Goal: Complete application form

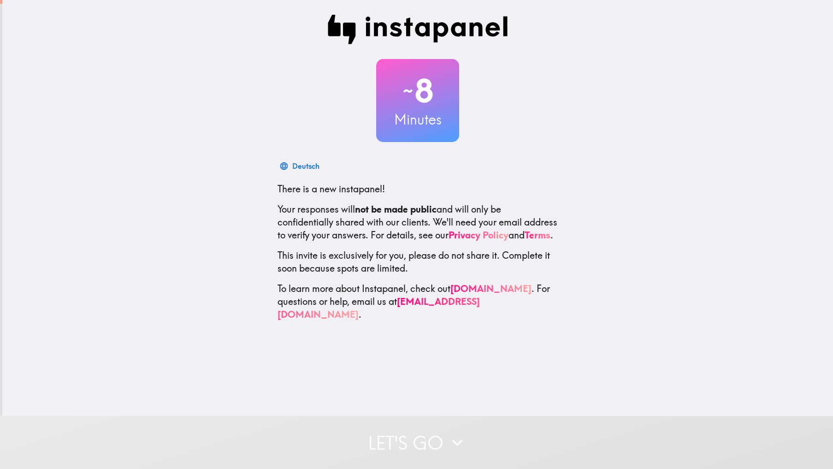
click at [600, 181] on div "~ 8 Minutes Deutsch There is a new instapanel! Your responses will not be made …" at bounding box center [417, 168] width 831 height 336
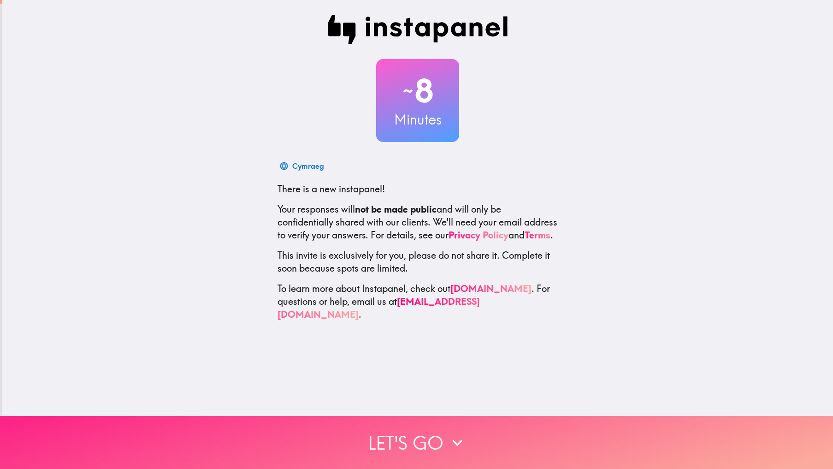
click at [419, 426] on button "Let's go" at bounding box center [416, 442] width 833 height 53
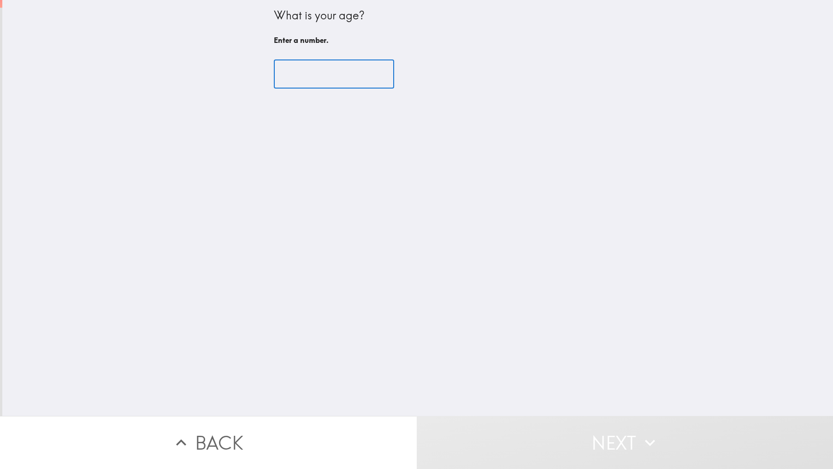
click at [317, 76] on input "number" at bounding box center [334, 74] width 120 height 29
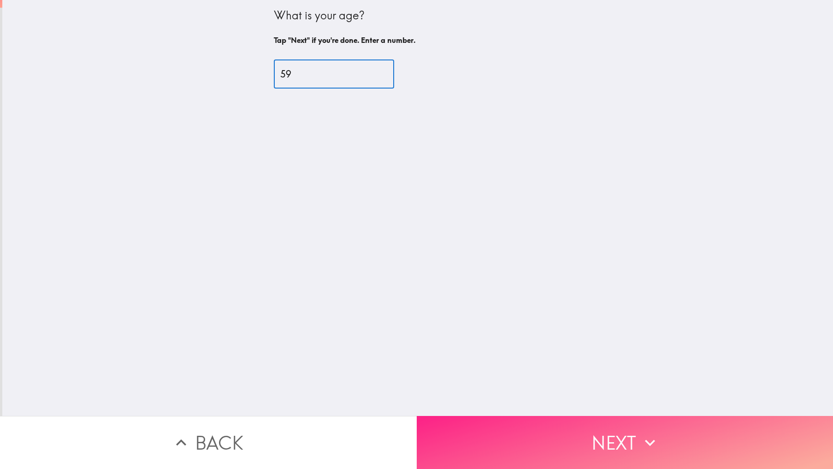
type input "59"
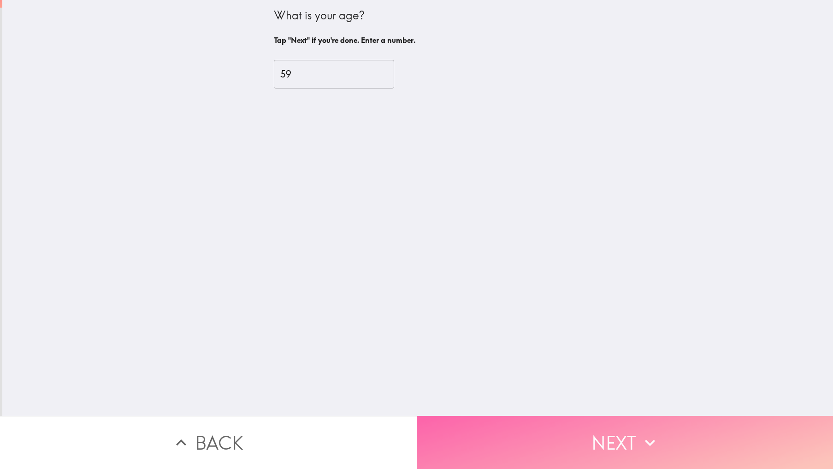
click at [598, 433] on button "Next" at bounding box center [625, 442] width 417 height 53
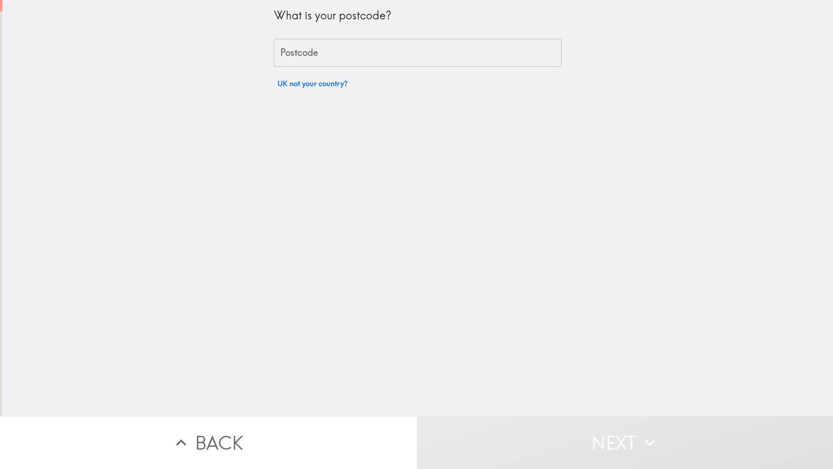
click at [302, 52] on input "Postcode" at bounding box center [418, 53] width 288 height 29
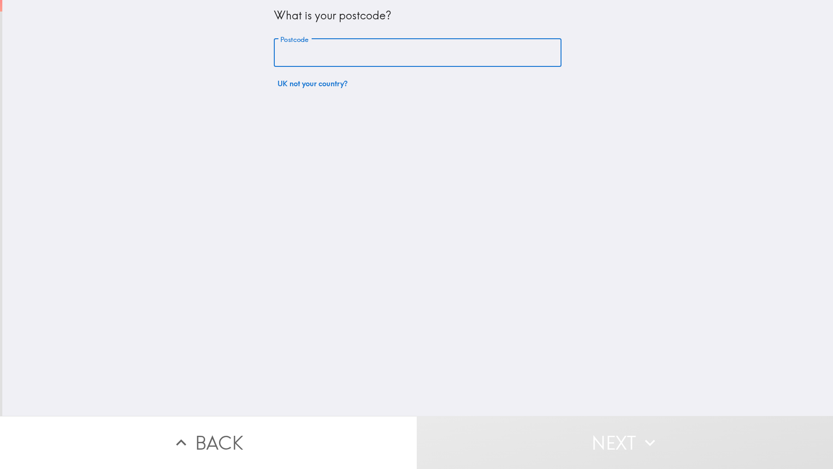
type input "KT19 9PA"
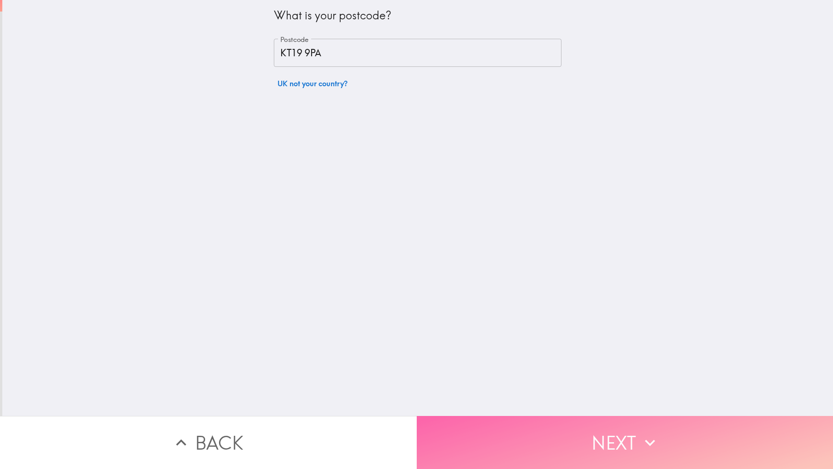
click at [557, 429] on button "Next" at bounding box center [625, 442] width 417 height 53
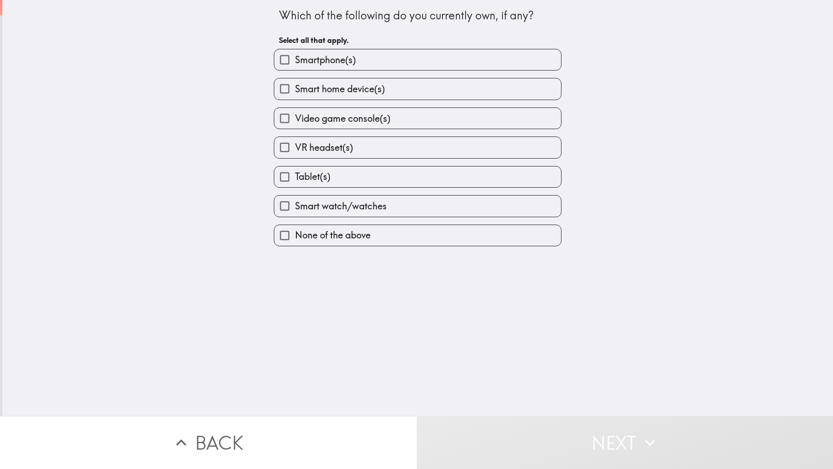
click at [334, 61] on span "Smartphone(s)" at bounding box center [325, 59] width 61 height 13
click at [295, 61] on input "Smartphone(s)" at bounding box center [284, 59] width 21 height 21
checkbox input "true"
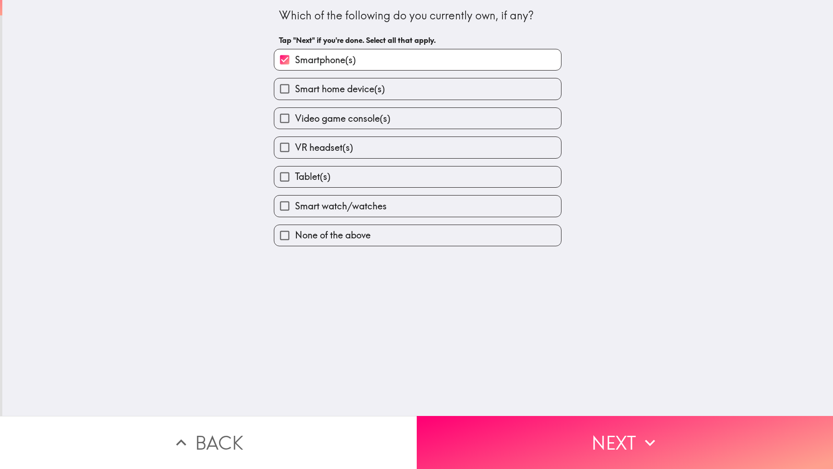
click at [360, 89] on span "Smart home device(s)" at bounding box center [340, 89] width 90 height 13
click at [295, 89] on input "Smart home device(s)" at bounding box center [284, 88] width 21 height 21
checkbox input "true"
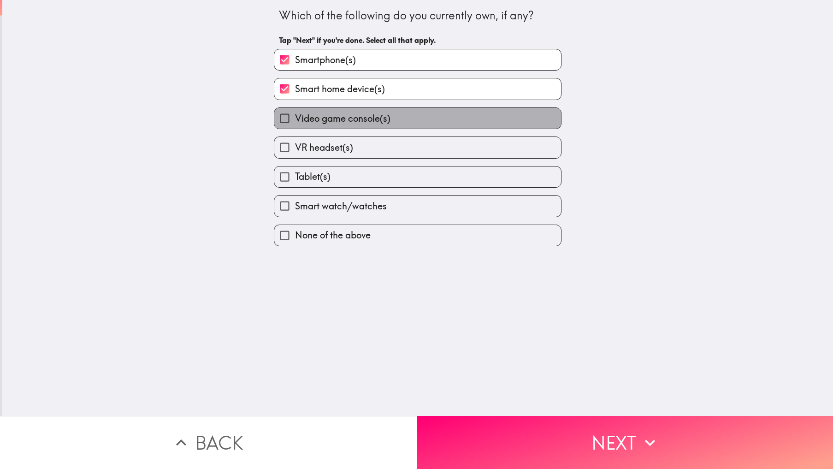
click at [368, 108] on label "Video game console(s)" at bounding box center [417, 118] width 287 height 21
click at [295, 108] on input "Video game console(s)" at bounding box center [284, 118] width 21 height 21
checkbox input "true"
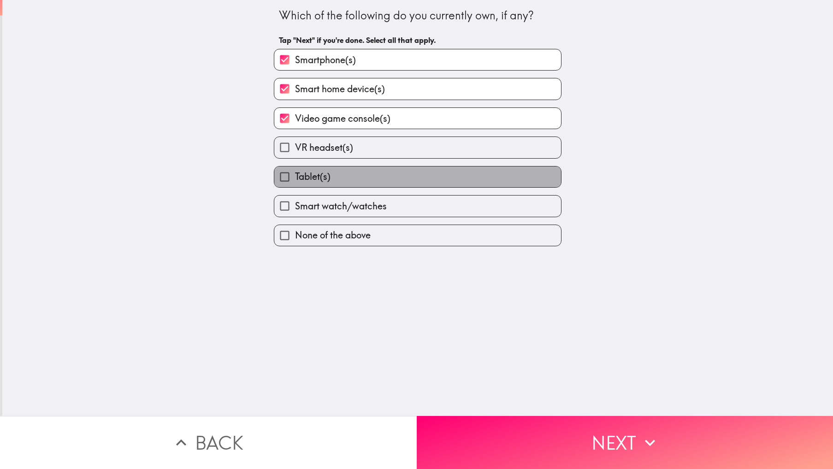
click at [321, 181] on span "Tablet(s)" at bounding box center [313, 176] width 36 height 13
click at [295, 181] on input "Tablet(s)" at bounding box center [284, 176] width 21 height 21
checkbox input "true"
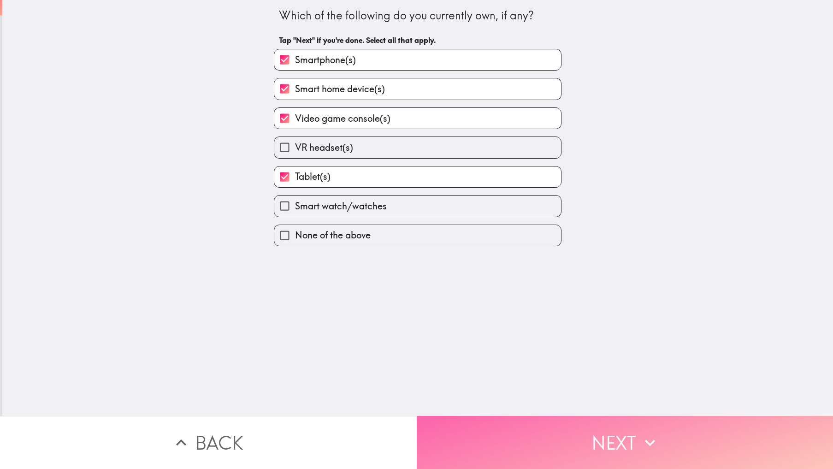
click at [565, 421] on button "Next" at bounding box center [625, 442] width 417 height 53
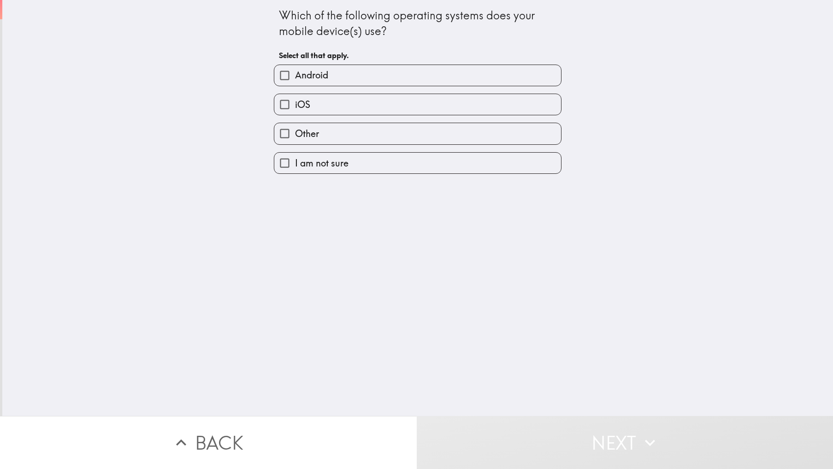
click at [332, 72] on label "Android" at bounding box center [417, 75] width 287 height 21
click at [295, 72] on input "Android" at bounding box center [284, 75] width 21 height 21
checkbox input "true"
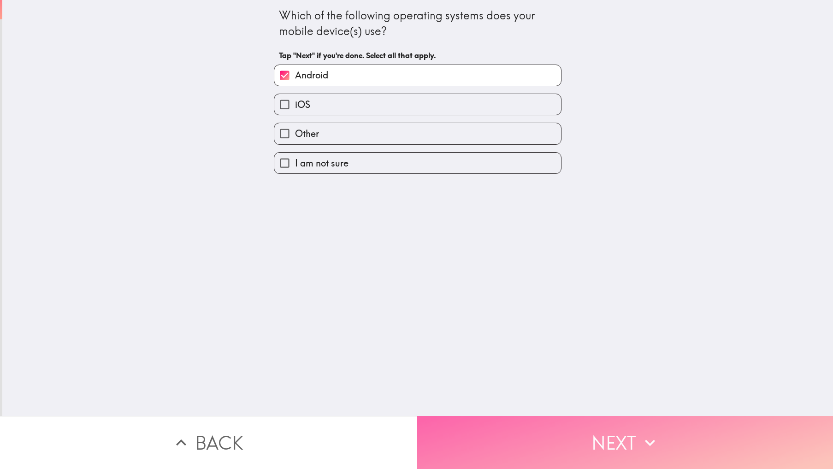
click at [603, 450] on button "Next" at bounding box center [625, 442] width 417 height 53
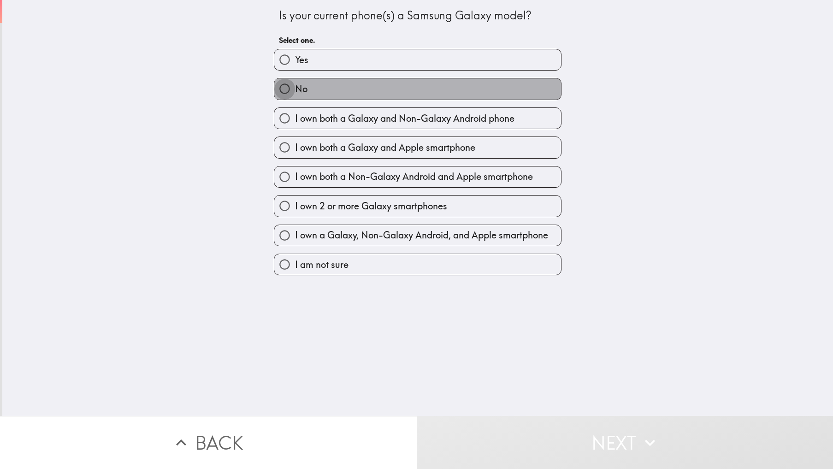
click at [278, 86] on input "No" at bounding box center [284, 88] width 21 height 21
radio input "true"
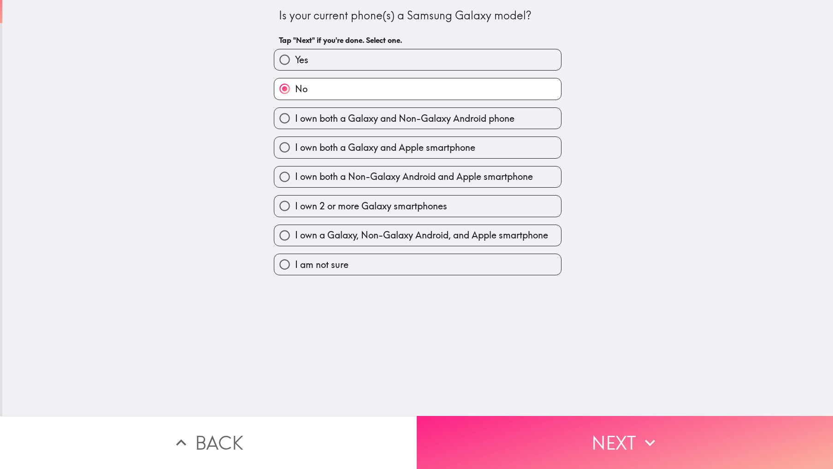
click at [592, 430] on button "Next" at bounding box center [625, 442] width 417 height 53
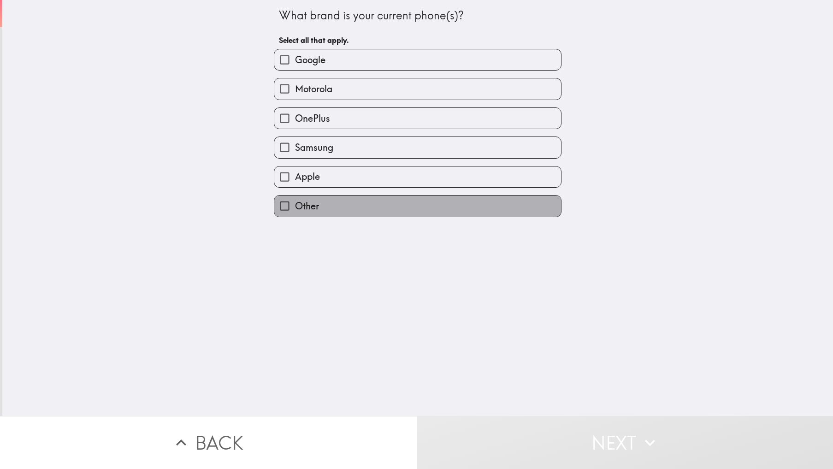
click at [305, 208] on span "Other" at bounding box center [307, 206] width 24 height 13
click at [295, 208] on input "Other" at bounding box center [284, 205] width 21 height 21
checkbox input "true"
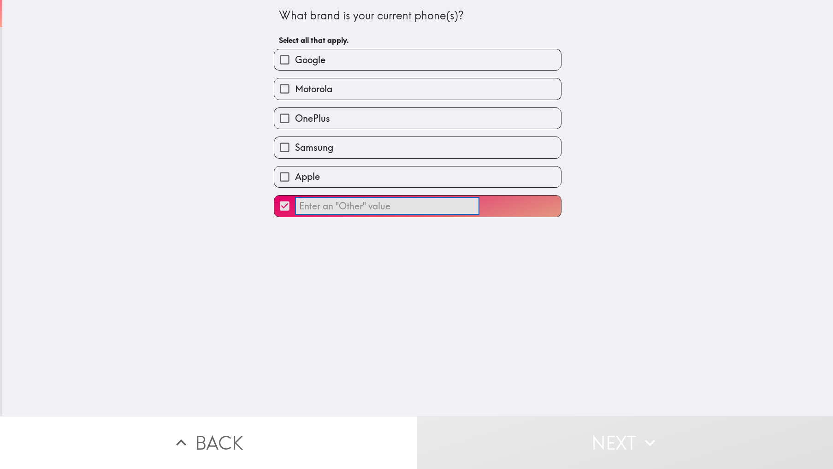
click at [351, 201] on input "​" at bounding box center [387, 206] width 184 height 18
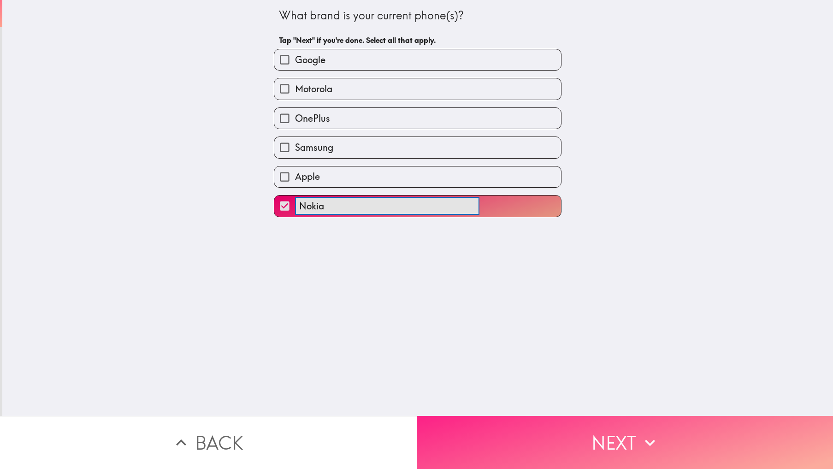
type input "Nokia"
click at [593, 449] on button "Next" at bounding box center [625, 442] width 417 height 53
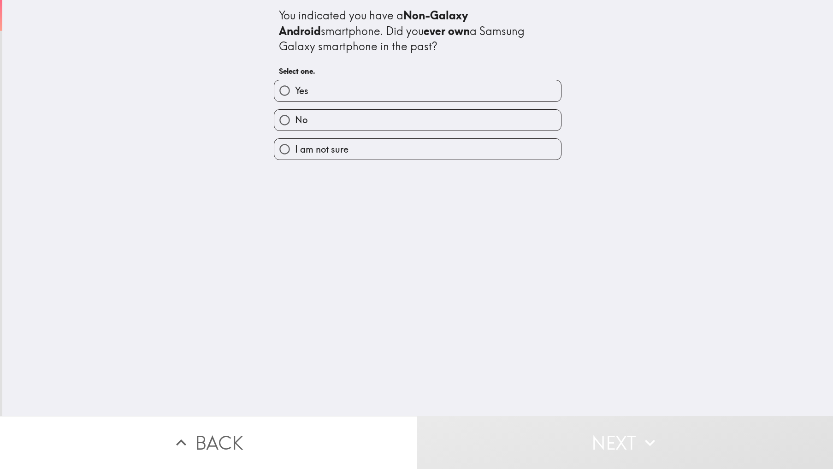
click at [310, 122] on label "No" at bounding box center [417, 120] width 287 height 21
click at [295, 122] on input "No" at bounding box center [284, 120] width 21 height 21
radio input "true"
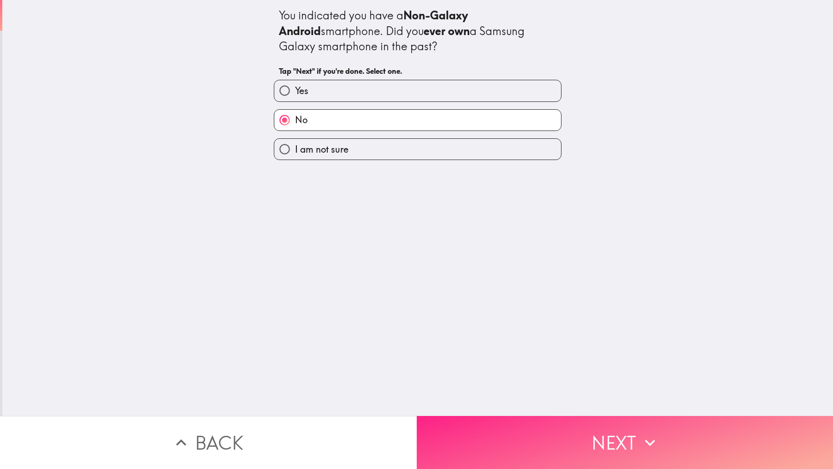
click at [579, 447] on button "Next" at bounding box center [625, 442] width 417 height 53
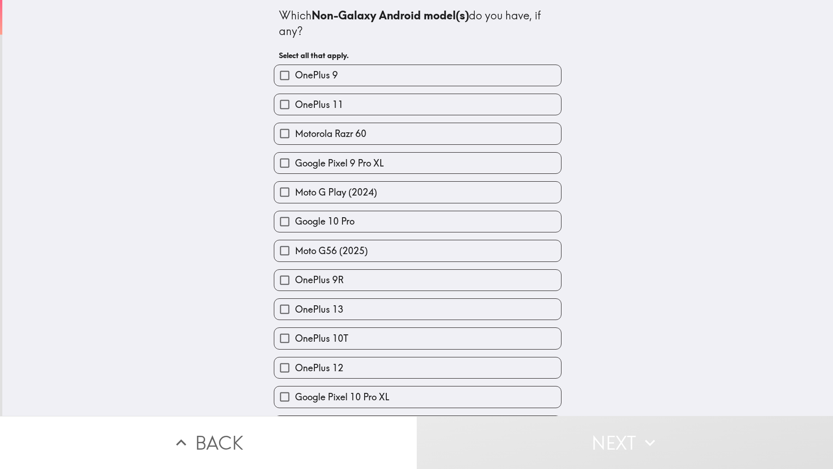
click at [725, 230] on div "Which Non-Galaxy Android model(s) do you have, if any? Select all that apply. O…" at bounding box center [417, 208] width 831 height 416
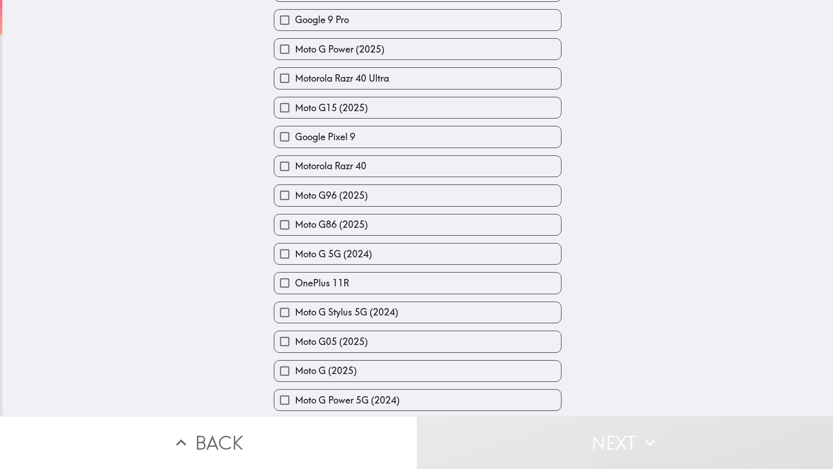
scroll to position [876, 0]
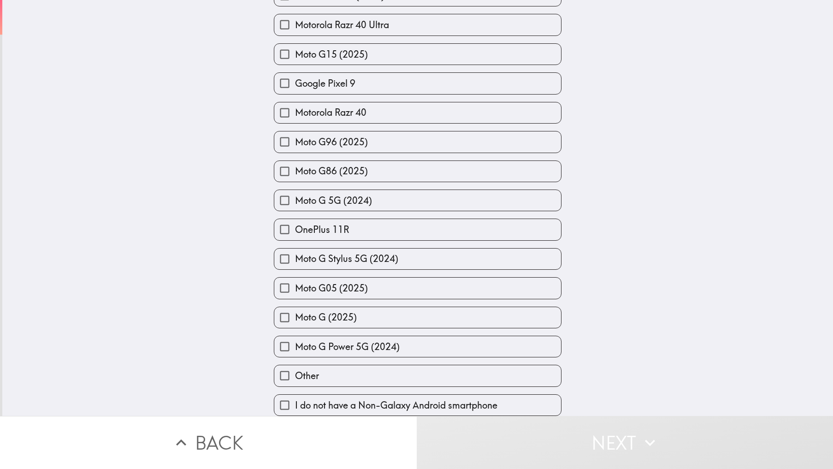
click at [338, 399] on span "I do not have a Non-Galaxy Android smartphone" at bounding box center [396, 405] width 202 height 13
click at [295, 397] on input "I do not have a Non-Galaxy Android smartphone" at bounding box center [284, 405] width 21 height 21
checkbox input "true"
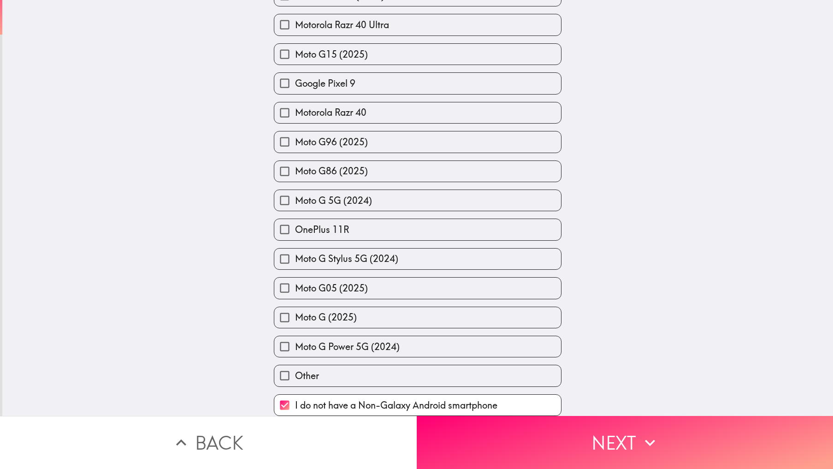
click at [305, 377] on label "Other" at bounding box center [417, 375] width 287 height 21
click at [295, 377] on input "Other" at bounding box center [284, 375] width 21 height 21
checkbox input "true"
checkbox input "false"
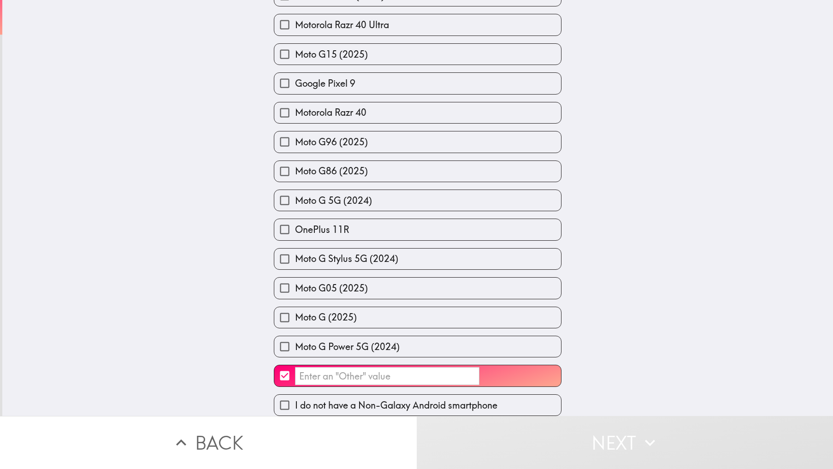
drag, startPoint x: 320, startPoint y: 367, endPoint x: 343, endPoint y: 368, distance: 23.5
click at [320, 367] on input "​" at bounding box center [387, 376] width 184 height 18
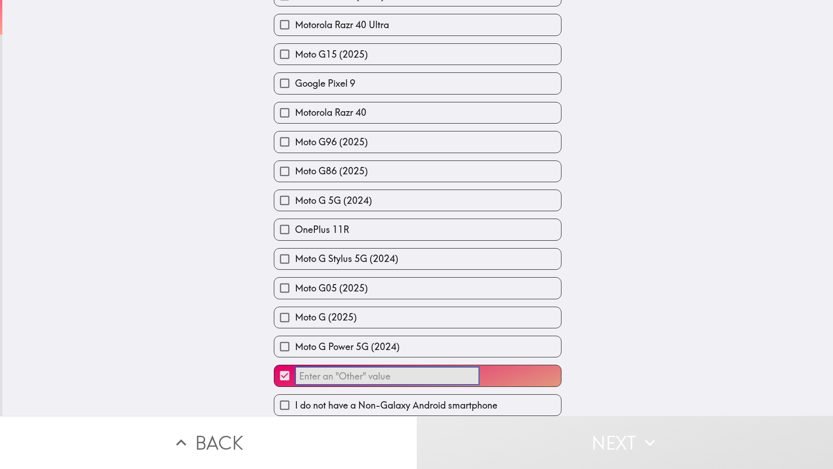
type input "M"
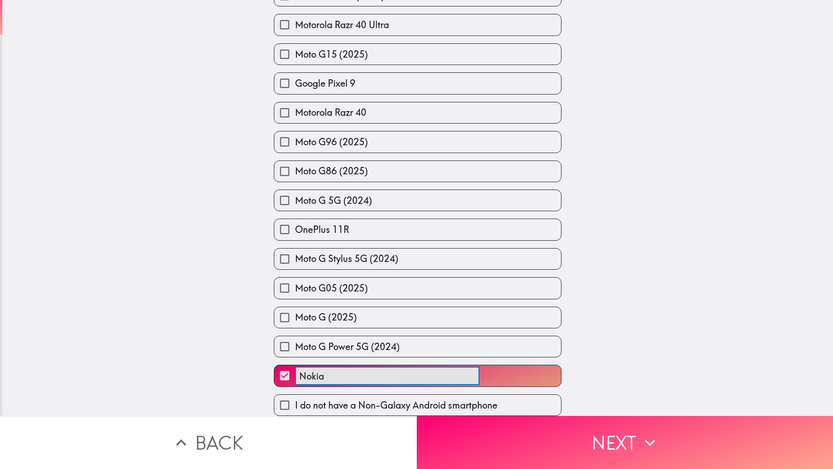
click at [274, 365] on button "Nokia ​" at bounding box center [417, 375] width 287 height 21
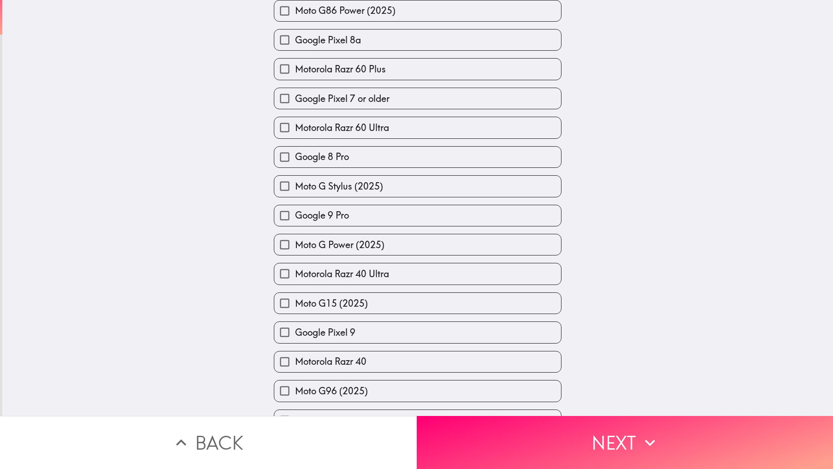
scroll to position [645, 0]
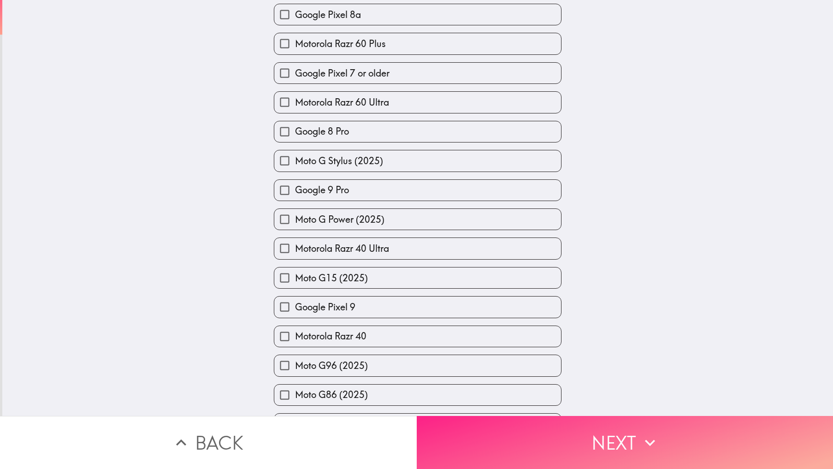
type input "Nokia T20"
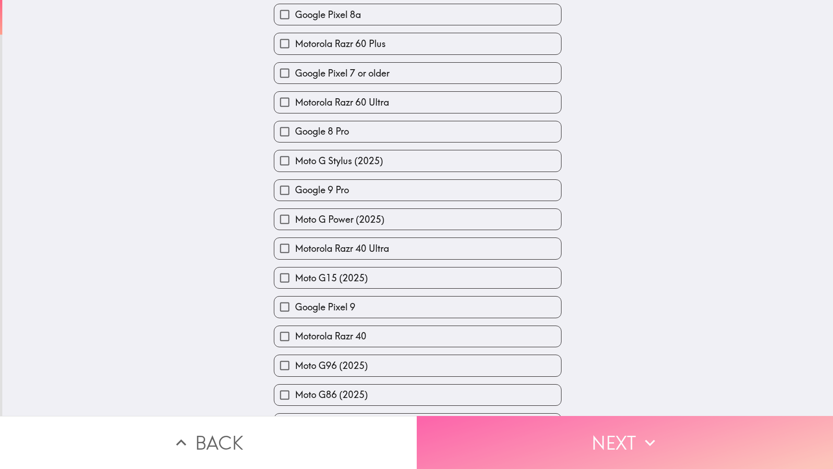
click at [610, 428] on button "Next" at bounding box center [625, 442] width 417 height 53
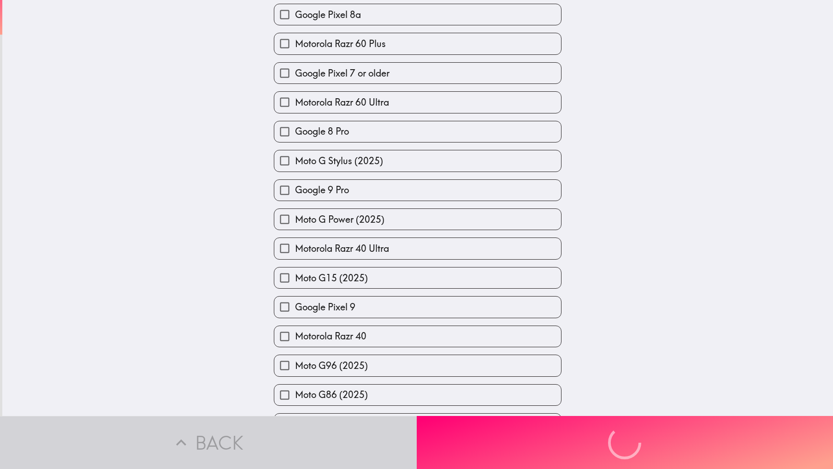
scroll to position [0, 0]
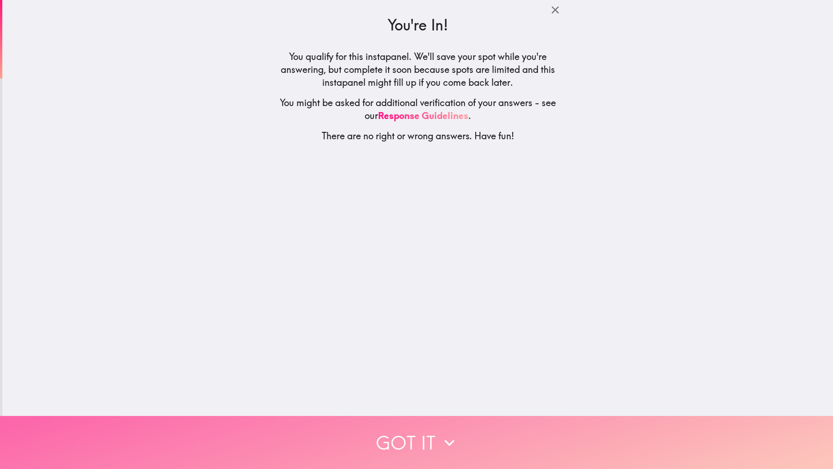
click at [449, 432] on icon "button" at bounding box center [449, 442] width 20 height 20
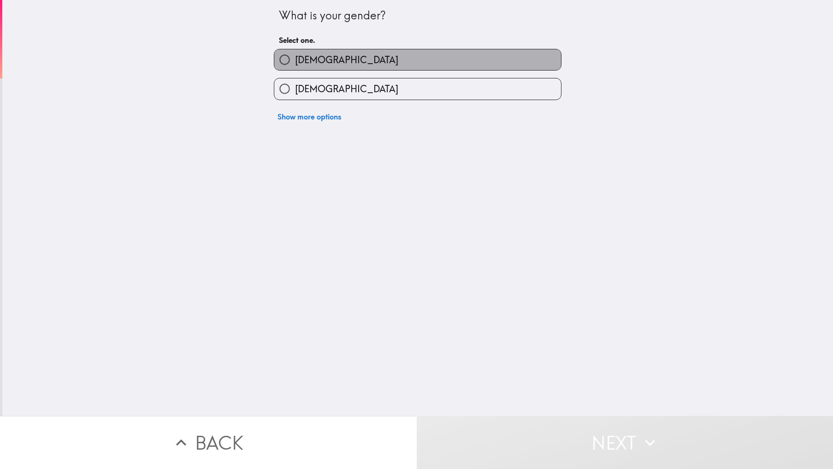
click at [302, 58] on span "[DEMOGRAPHIC_DATA]" at bounding box center [346, 59] width 103 height 13
click at [295, 58] on input "[DEMOGRAPHIC_DATA]" at bounding box center [284, 59] width 21 height 21
radio input "true"
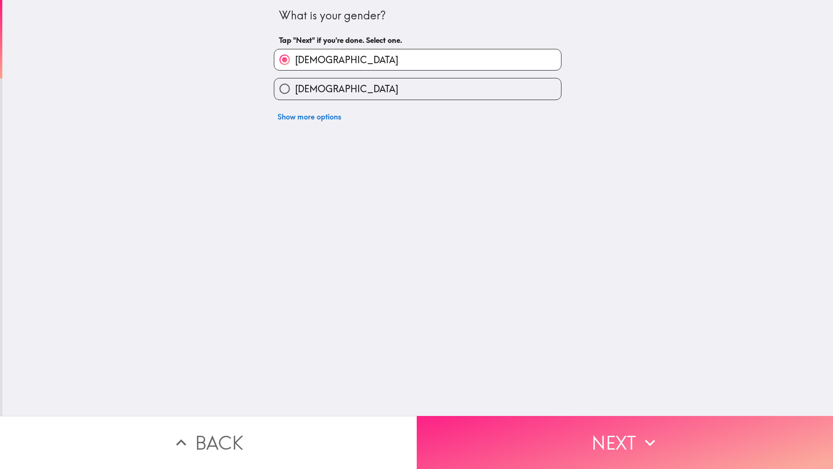
click at [536, 444] on button "Next" at bounding box center [625, 442] width 417 height 53
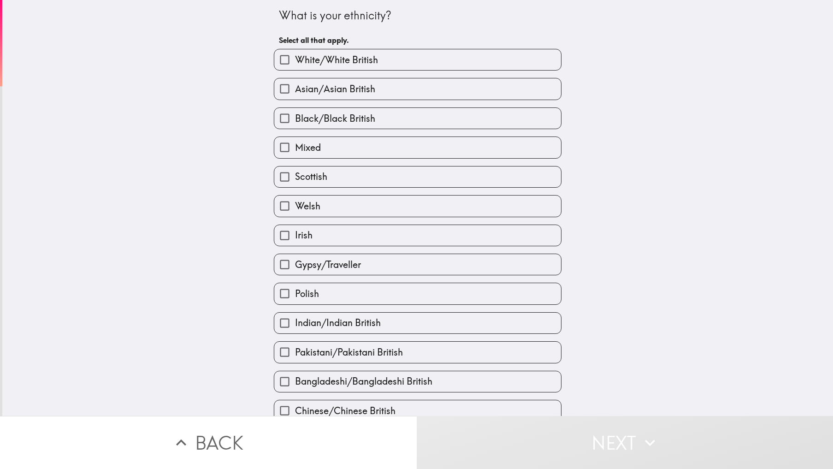
click at [284, 55] on input "White/White British" at bounding box center [284, 59] width 21 height 21
checkbox input "true"
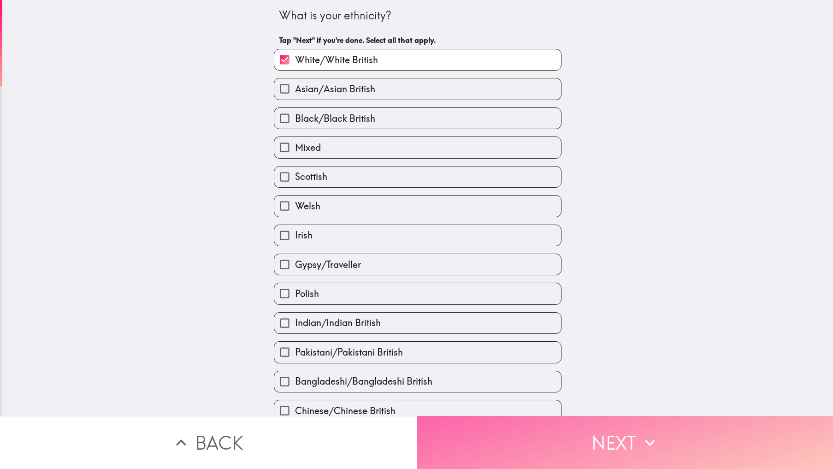
click at [561, 437] on button "Next" at bounding box center [625, 442] width 417 height 53
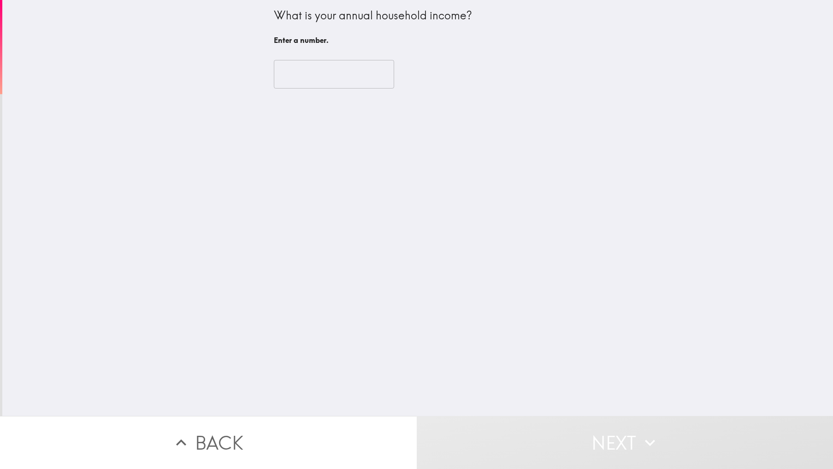
click at [307, 67] on input "number" at bounding box center [334, 74] width 120 height 29
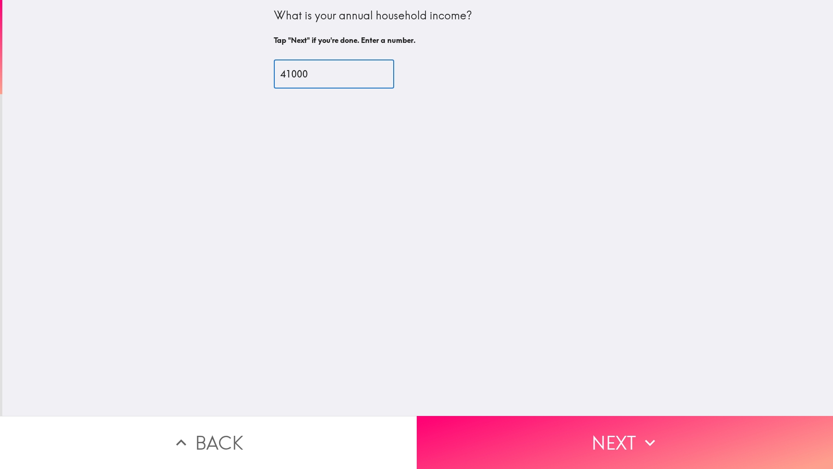
type input "41000"
drag, startPoint x: 645, startPoint y: 259, endPoint x: 583, endPoint y: 356, distance: 115.9
click at [644, 261] on div "What is your annual household income? Tap "Next" if you're done. Enter a number…" at bounding box center [417, 208] width 831 height 416
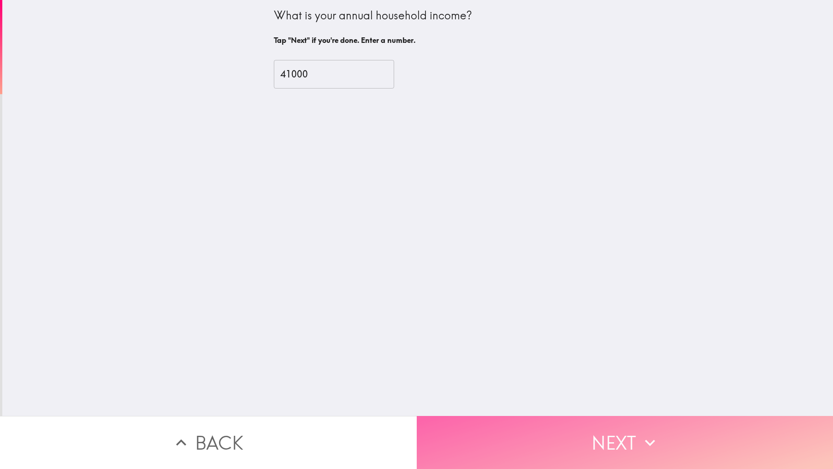
click at [585, 431] on button "Next" at bounding box center [625, 442] width 417 height 53
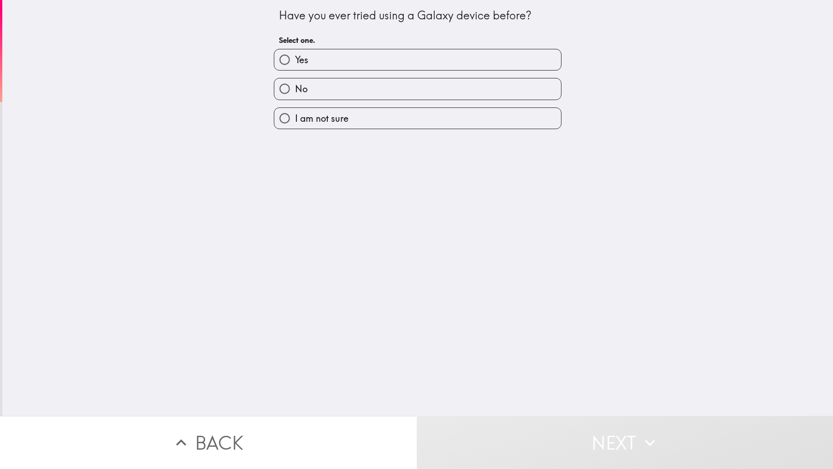
click at [352, 58] on label "Yes" at bounding box center [417, 59] width 287 height 21
click at [295, 58] on input "Yes" at bounding box center [284, 59] width 21 height 21
radio input "true"
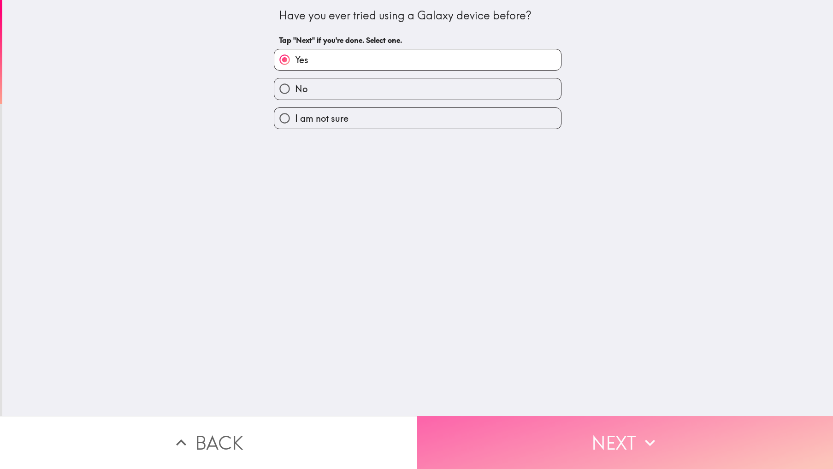
click at [551, 419] on button "Next" at bounding box center [625, 442] width 417 height 53
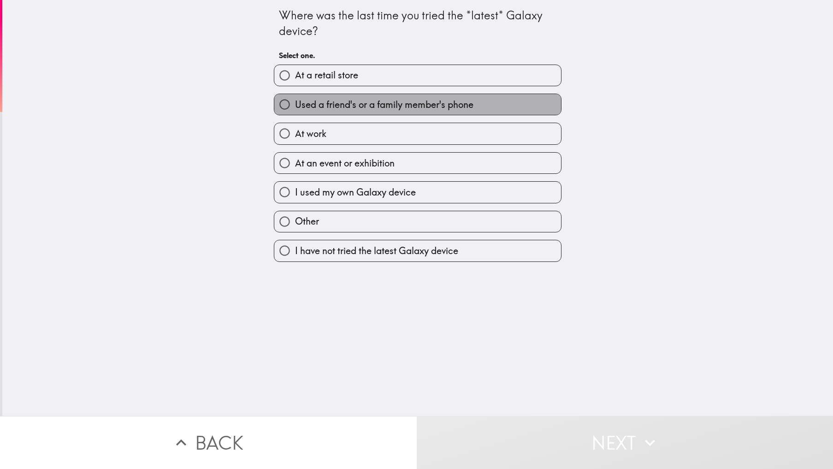
click at [378, 100] on span "Used a friend's or a family member's phone" at bounding box center [384, 104] width 178 height 13
click at [295, 100] on input "Used a friend's or a family member's phone" at bounding box center [284, 104] width 21 height 21
radio input "true"
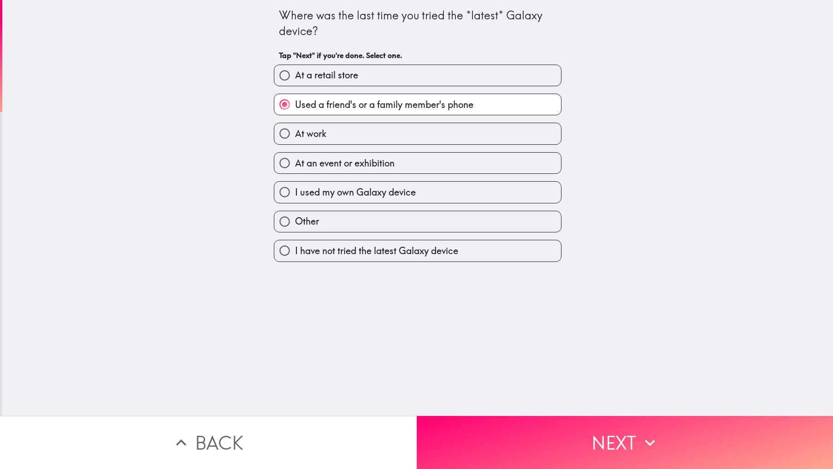
click at [742, 246] on div "Where was the last time you tried the *latest* Galaxy device? Tap "Next" if you…" at bounding box center [417, 208] width 831 height 416
click at [717, 316] on div "Where was the last time you tried the *latest* Galaxy device? Tap "Next" if you…" at bounding box center [417, 208] width 831 height 416
click at [716, 319] on div "Where was the last time you tried the *latest* Galaxy device? Tap "Next" if you…" at bounding box center [417, 208] width 831 height 416
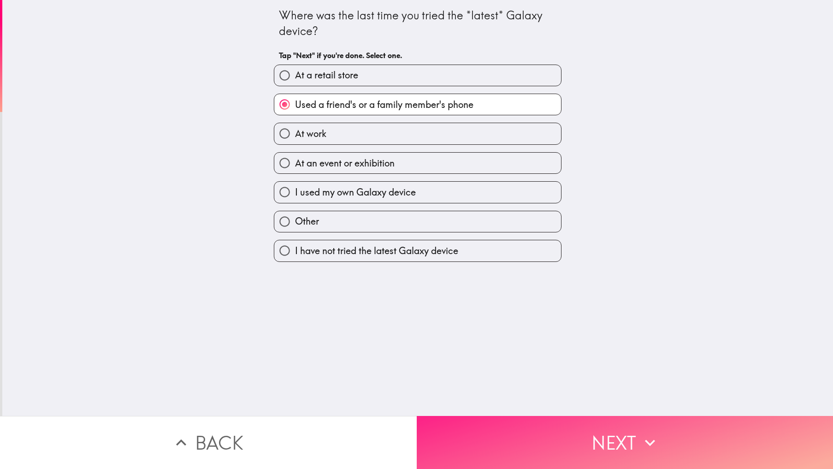
click at [606, 447] on button "Next" at bounding box center [625, 442] width 417 height 53
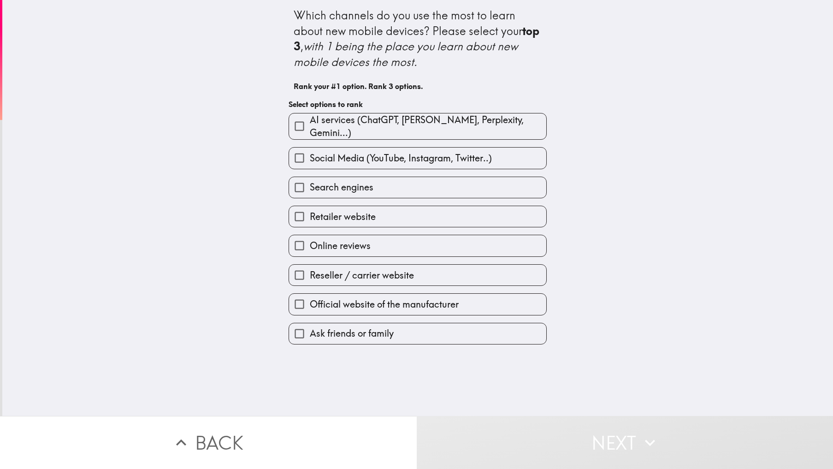
click at [702, 221] on div "Which channels do you use the most to learn about new mobile devices? Please se…" at bounding box center [417, 208] width 831 height 416
click at [379, 302] on span "Official website of the manufacturer" at bounding box center [384, 304] width 149 height 13
click at [310, 302] on input "Official website of the manufacturer" at bounding box center [299, 304] width 21 height 21
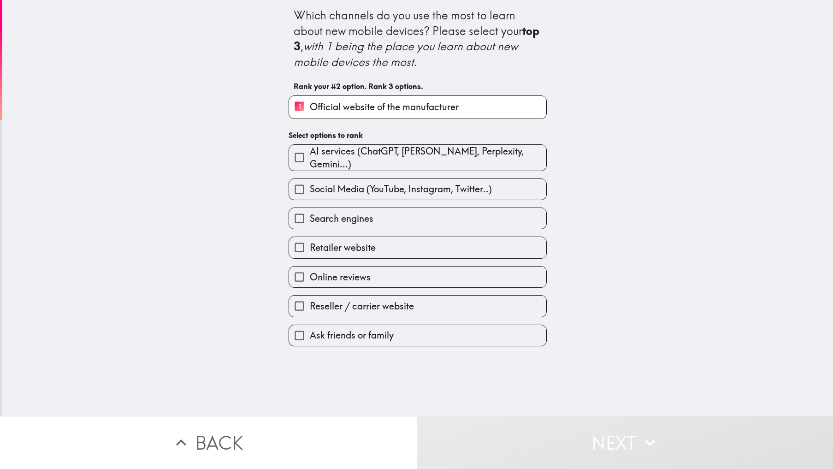
click at [360, 241] on span "Retailer website" at bounding box center [343, 247] width 66 height 13
click at [310, 241] on input "Retailer website" at bounding box center [299, 247] width 21 height 21
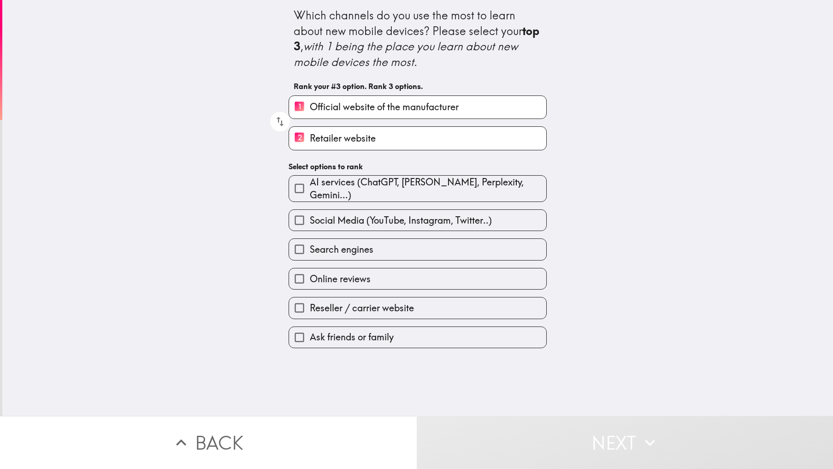
click at [196, 346] on div "Which channels do you use the most to learn about new mobile devices? Please se…" at bounding box center [417, 208] width 831 height 416
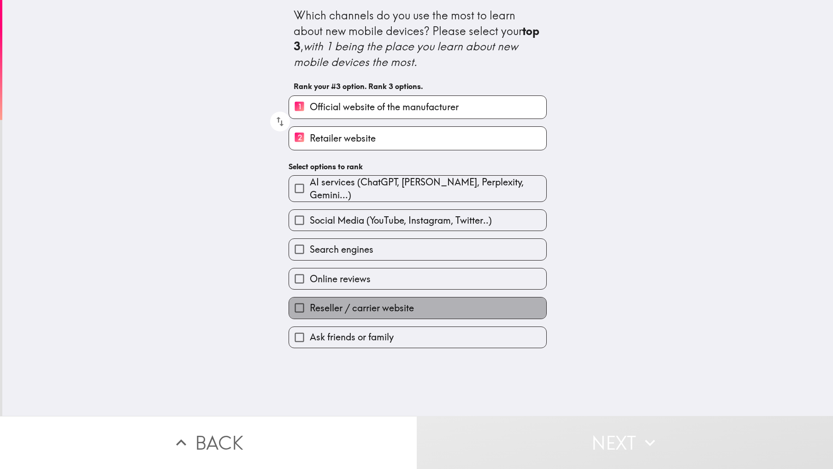
click at [330, 305] on span "Reseller / carrier website" at bounding box center [362, 308] width 104 height 13
click at [310, 305] on input "Reseller / carrier website" at bounding box center [299, 307] width 21 height 21
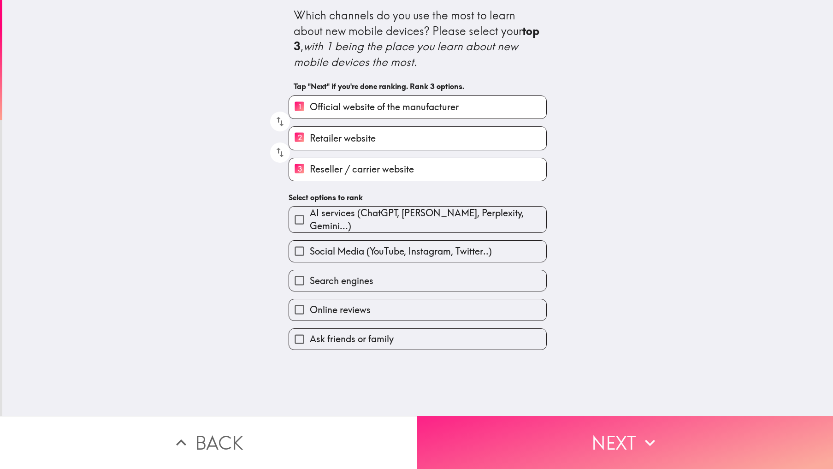
click at [553, 441] on button "Next" at bounding box center [625, 442] width 417 height 53
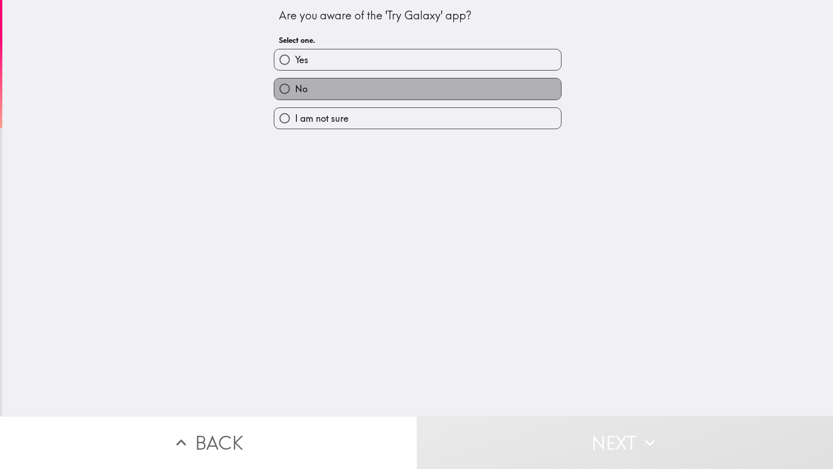
click at [305, 84] on label "No" at bounding box center [417, 88] width 287 height 21
click at [295, 84] on input "No" at bounding box center [284, 88] width 21 height 21
radio input "true"
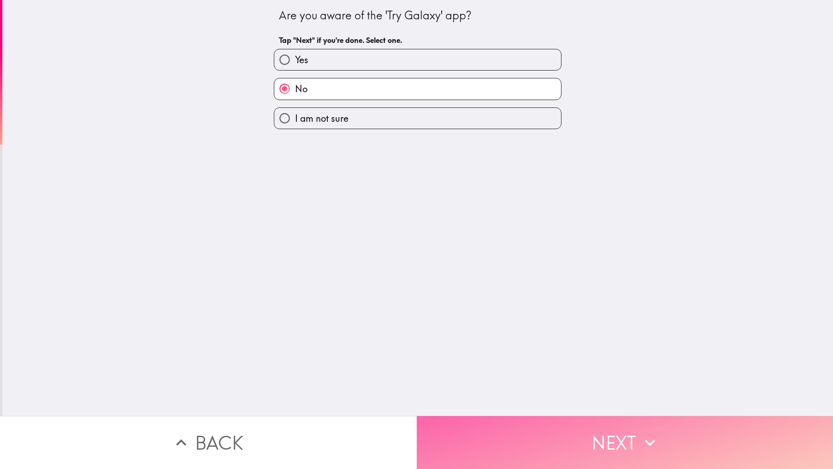
click at [546, 450] on button "Next" at bounding box center [625, 442] width 417 height 53
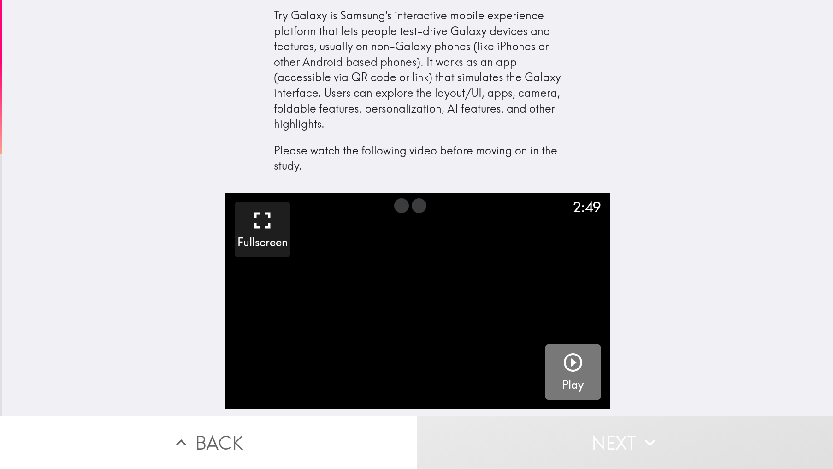
click at [572, 364] on icon "button" at bounding box center [573, 362] width 22 height 22
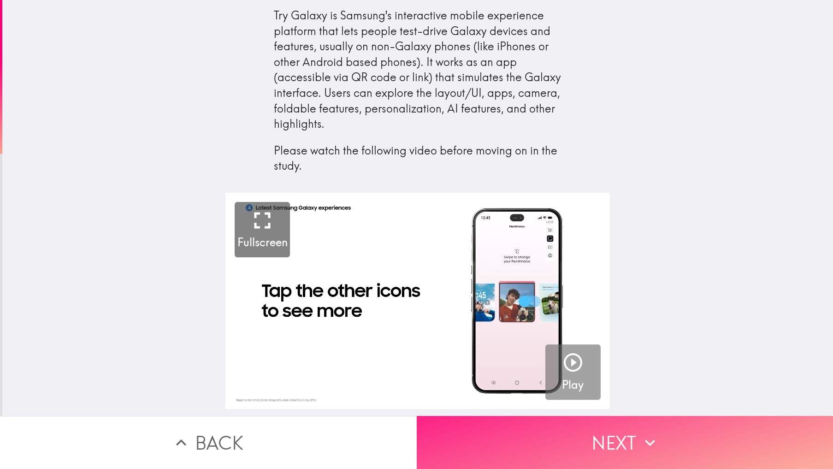
click at [591, 432] on button "Next" at bounding box center [625, 442] width 417 height 53
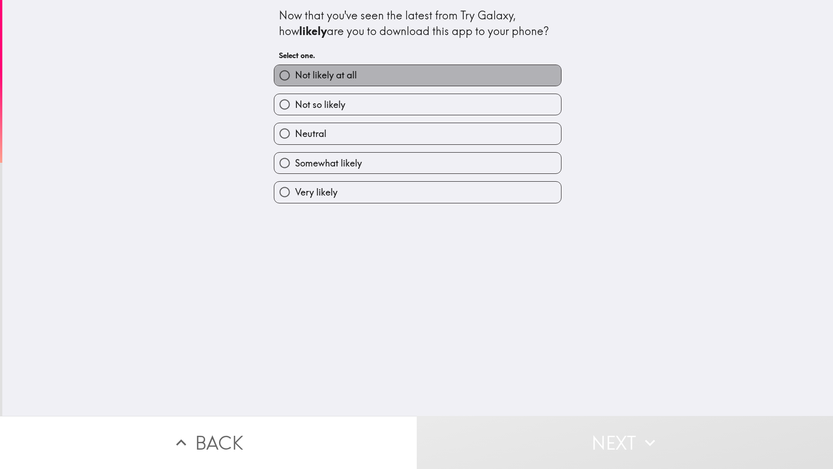
click at [303, 70] on span "Not likely at all" at bounding box center [326, 75] width 62 height 13
click at [295, 70] on input "Not likely at all" at bounding box center [284, 75] width 21 height 21
radio input "true"
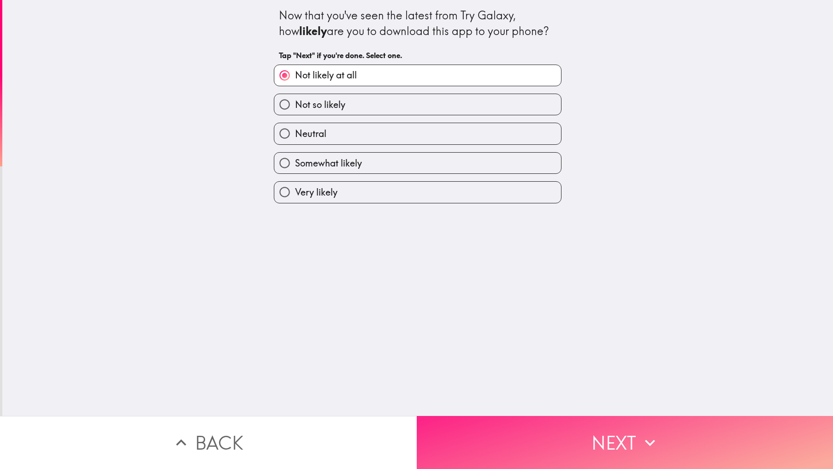
click at [588, 431] on button "Next" at bounding box center [625, 442] width 417 height 53
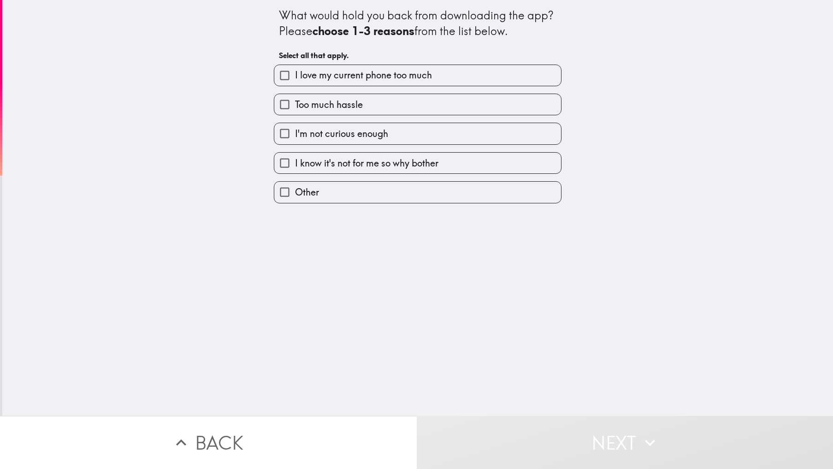
click at [343, 103] on span "Too much hassle" at bounding box center [329, 104] width 68 height 13
click at [295, 103] on input "Too much hassle" at bounding box center [284, 104] width 21 height 21
checkbox input "true"
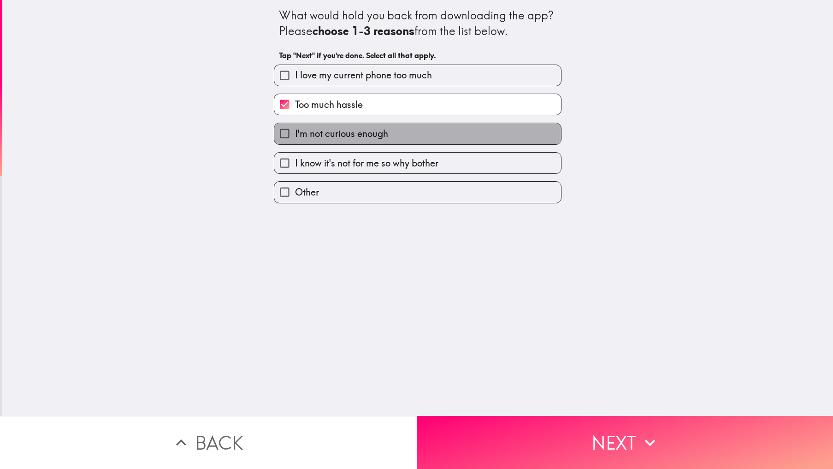
click at [331, 139] on span "I'm not curious enough" at bounding box center [341, 133] width 93 height 13
click at [295, 139] on input "I'm not curious enough" at bounding box center [284, 133] width 21 height 21
checkbox input "true"
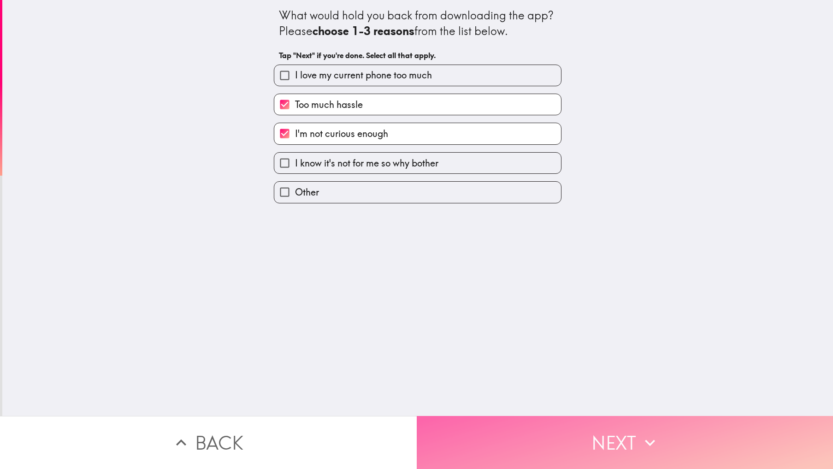
click at [578, 438] on button "Next" at bounding box center [625, 442] width 417 height 53
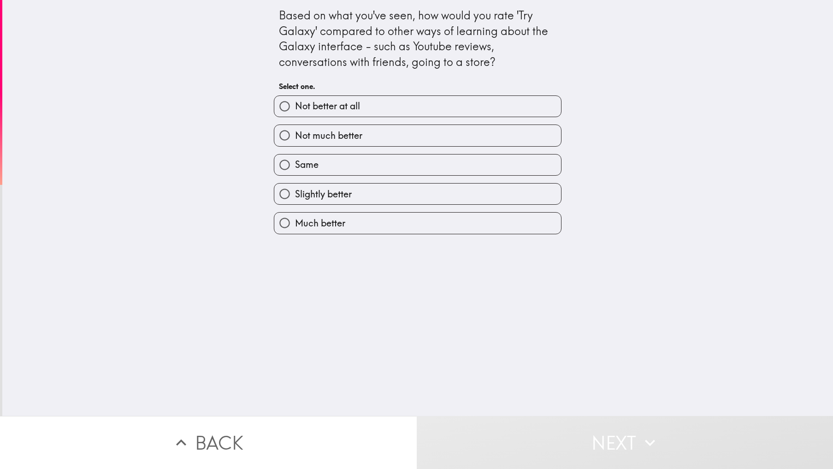
click at [325, 108] on span "Not better at all" at bounding box center [327, 106] width 65 height 13
click at [295, 108] on input "Not better at all" at bounding box center [284, 106] width 21 height 21
radio input "true"
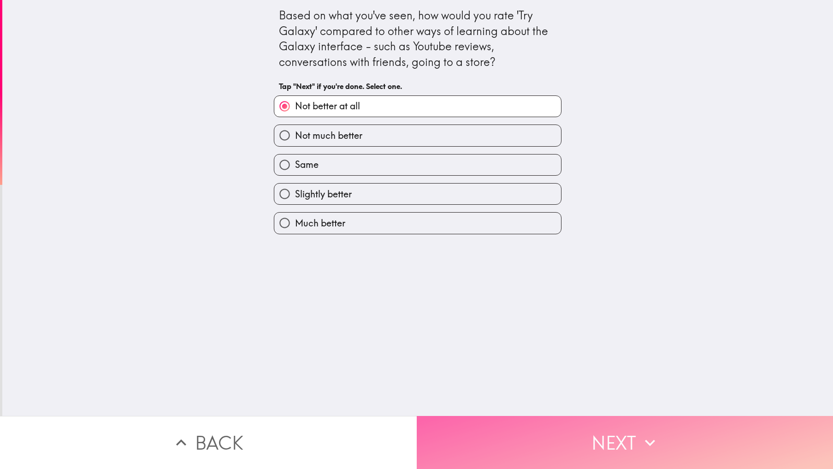
click at [587, 432] on button "Next" at bounding box center [625, 442] width 417 height 53
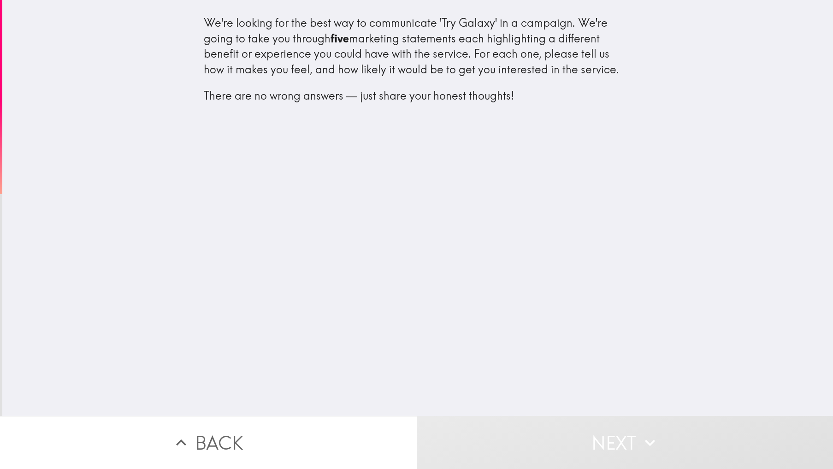
click at [596, 131] on div "We're looking for the best way to communicate 'Try Galaxy' in a campaign. We're…" at bounding box center [417, 208] width 831 height 416
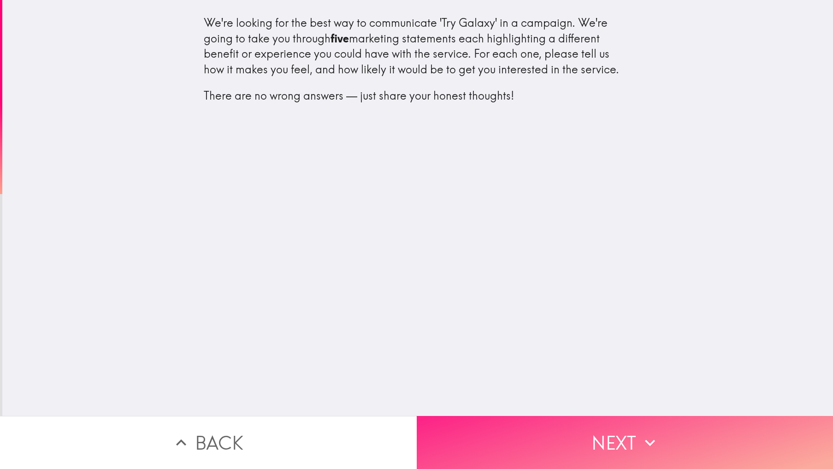
click at [575, 431] on button "Next" at bounding box center [625, 442] width 417 height 53
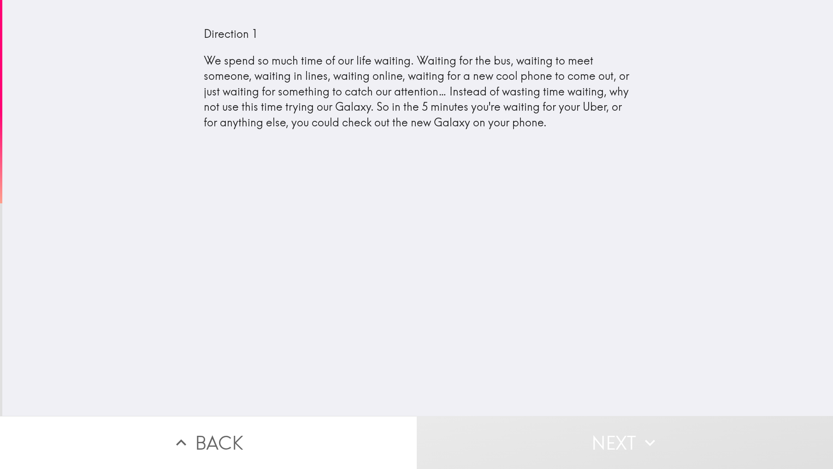
click at [259, 282] on div "Direction 1 We spend so much time of our life waiting. Waiting for the bus, wai…" at bounding box center [417, 208] width 831 height 416
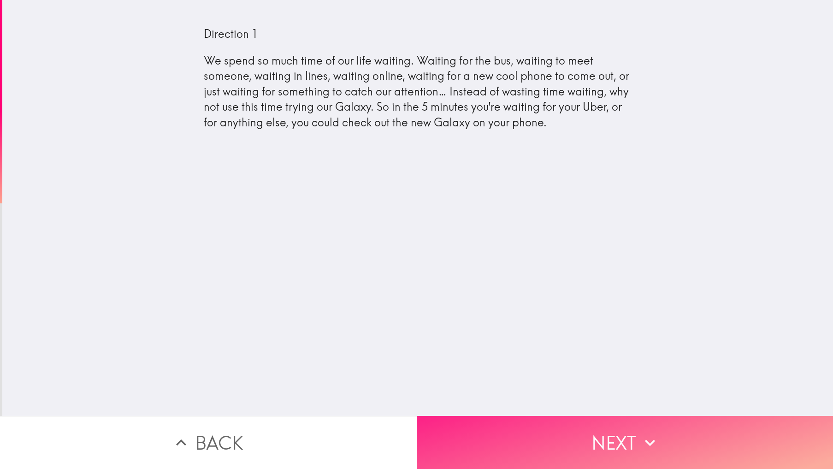
click at [529, 417] on button "Next" at bounding box center [625, 442] width 417 height 53
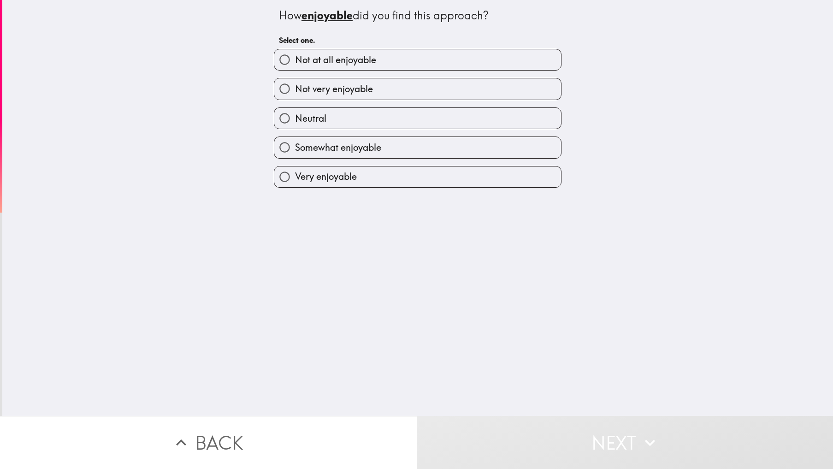
click at [335, 90] on span "Not very enjoyable" at bounding box center [334, 89] width 78 height 13
click at [295, 90] on input "Not very enjoyable" at bounding box center [284, 88] width 21 height 21
radio input "true"
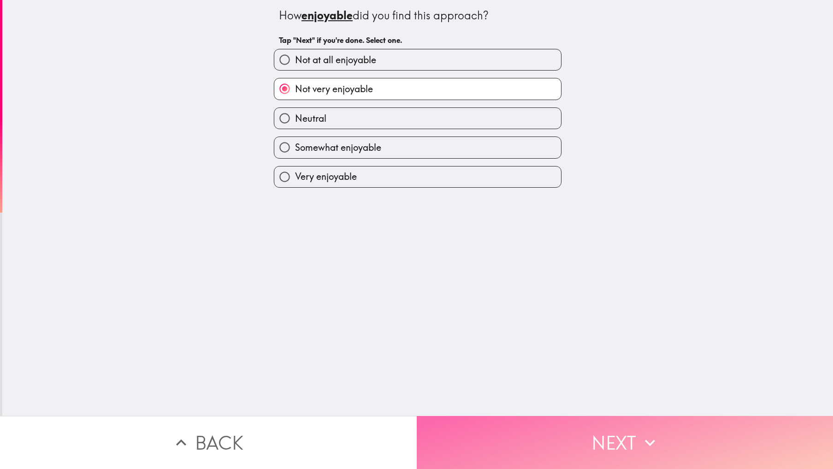
click at [640, 436] on icon "button" at bounding box center [650, 442] width 20 height 20
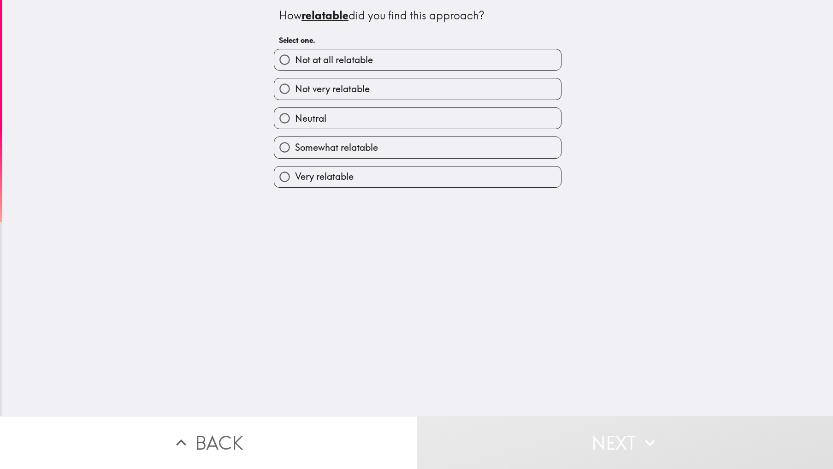
click at [331, 63] on span "Not at all relatable" at bounding box center [334, 59] width 78 height 13
click at [295, 63] on input "Not at all relatable" at bounding box center [284, 59] width 21 height 21
radio input "true"
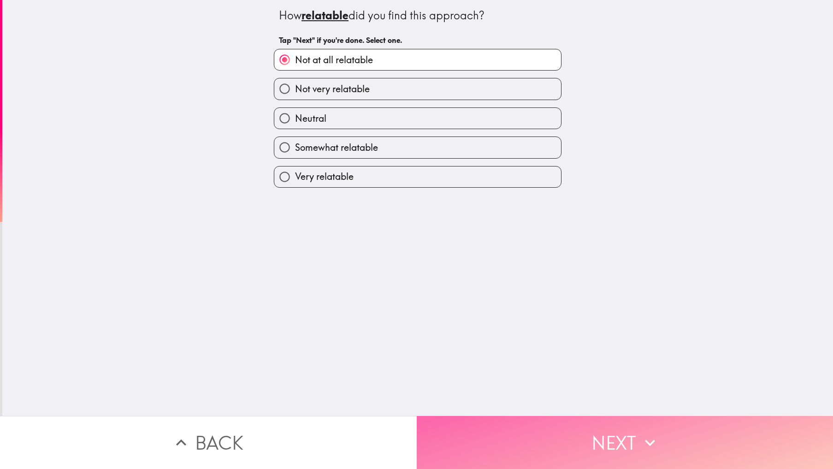
click at [569, 436] on button "Next" at bounding box center [625, 442] width 417 height 53
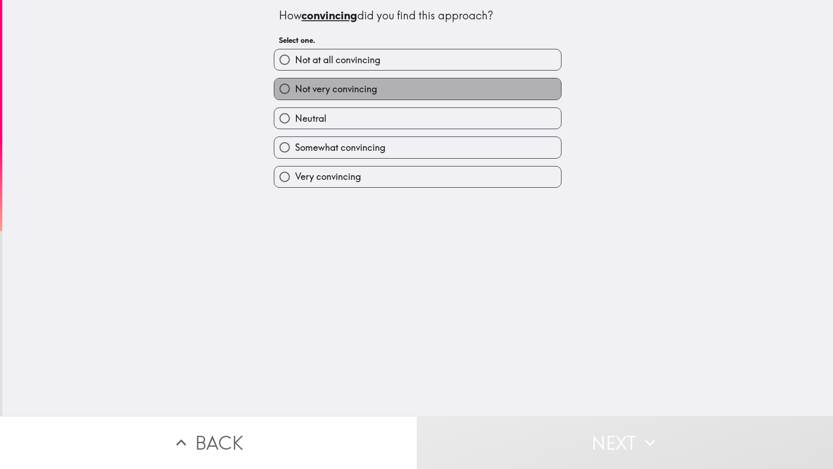
click at [331, 90] on span "Not very convincing" at bounding box center [336, 89] width 82 height 13
click at [295, 90] on input "Not very convincing" at bounding box center [284, 88] width 21 height 21
radio input "true"
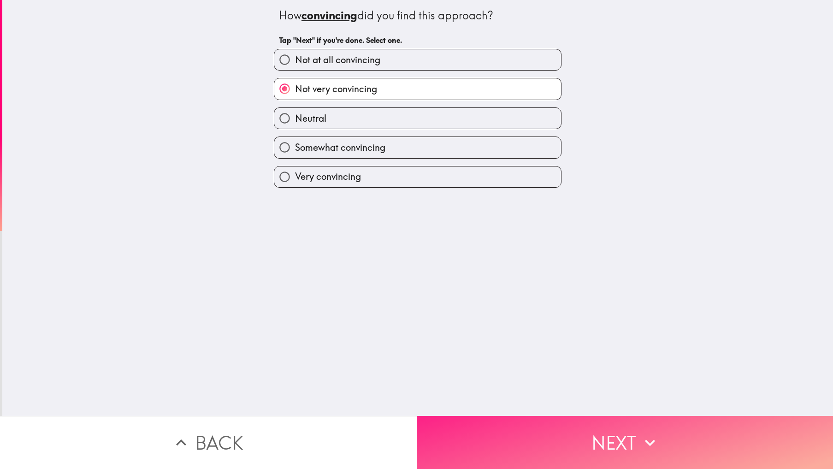
click at [596, 439] on button "Next" at bounding box center [625, 442] width 417 height 53
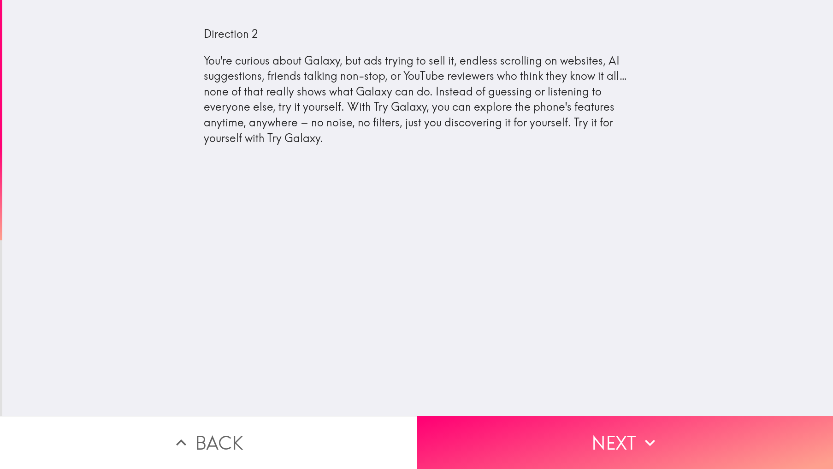
click at [481, 348] on div "Direction 2 You're curious about Galaxy, but ads trying to sell it, endless scr…" at bounding box center [417, 208] width 831 height 416
click at [594, 246] on div "Direction 2 You're curious about Galaxy, but ads trying to sell it, endless scr…" at bounding box center [417, 208] width 831 height 416
click at [392, 260] on div "Direction 2 You're curious about Galaxy, but ads trying to sell it, endless scr…" at bounding box center [417, 208] width 831 height 416
click at [579, 351] on div "Direction 2 You're curious about Galaxy, but ads trying to sell it, endless scr…" at bounding box center [417, 208] width 831 height 416
click at [314, 304] on div "Direction 2 You're curious about Galaxy, but ads trying to sell it, endless scr…" at bounding box center [417, 208] width 831 height 416
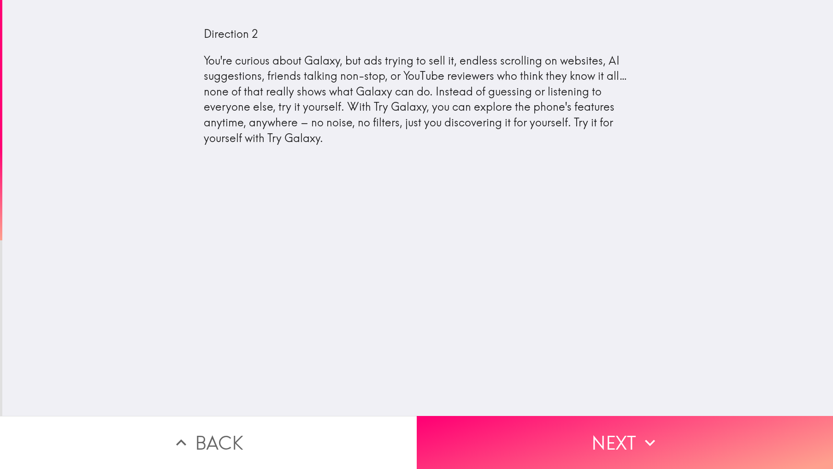
click at [418, 295] on div "Direction 2 You're curious about Galaxy, but ads trying to sell it, endless scr…" at bounding box center [417, 208] width 831 height 416
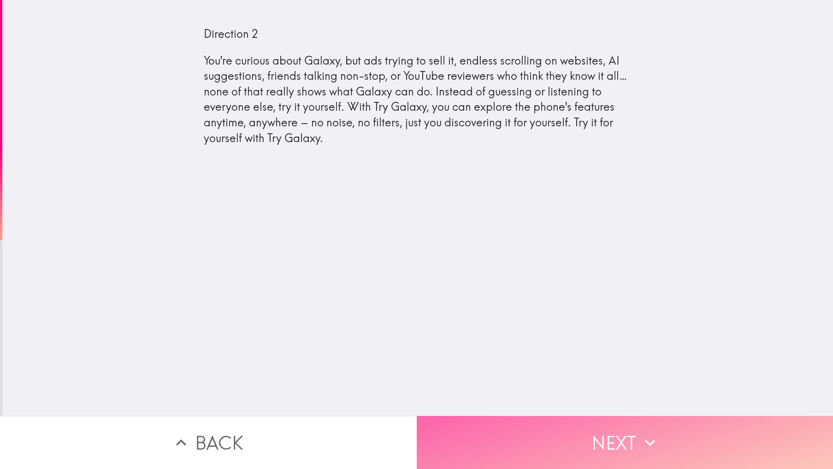
click at [557, 436] on button "Next" at bounding box center [625, 442] width 417 height 53
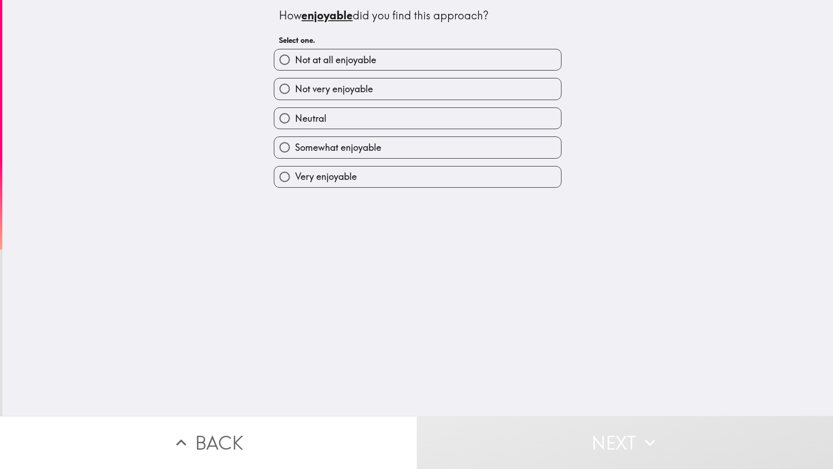
click at [314, 90] on span "Not very enjoyable" at bounding box center [334, 89] width 78 height 13
click at [295, 90] on input "Not very enjoyable" at bounding box center [284, 88] width 21 height 21
radio input "true"
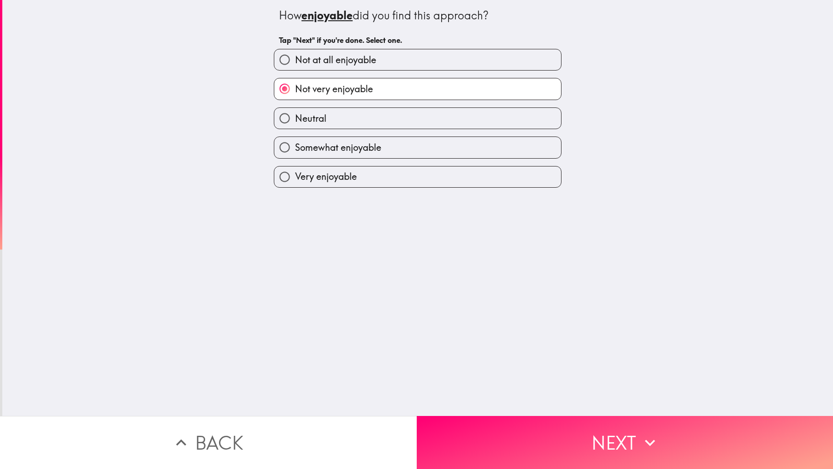
click at [350, 119] on label "Neutral" at bounding box center [417, 118] width 287 height 21
click at [295, 119] on input "Neutral" at bounding box center [284, 118] width 21 height 21
radio input "true"
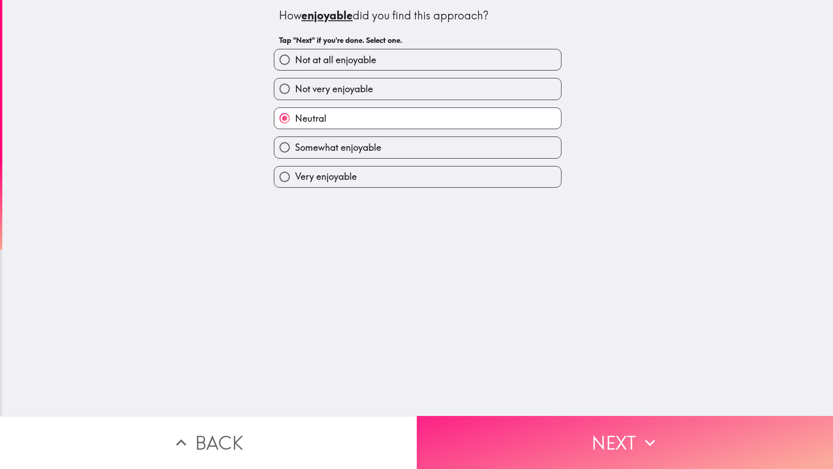
click at [543, 444] on button "Next" at bounding box center [625, 442] width 417 height 53
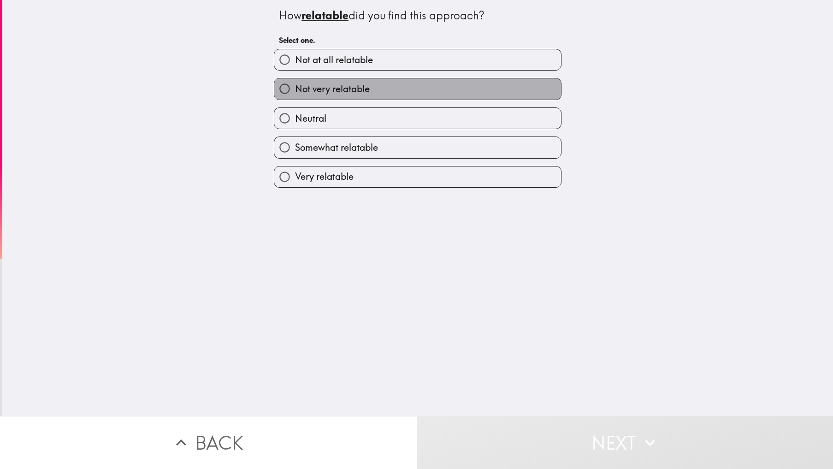
click at [322, 93] on span "Not very relatable" at bounding box center [332, 89] width 75 height 13
click at [295, 93] on input "Not very relatable" at bounding box center [284, 88] width 21 height 21
radio input "true"
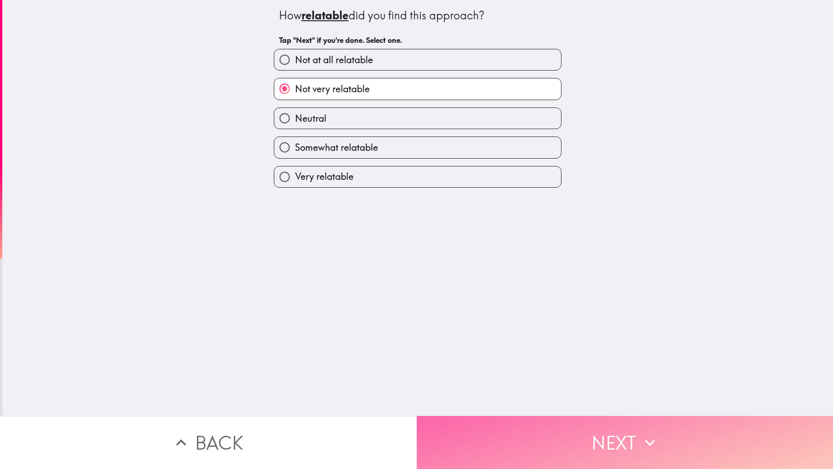
click at [523, 435] on button "Next" at bounding box center [625, 442] width 417 height 53
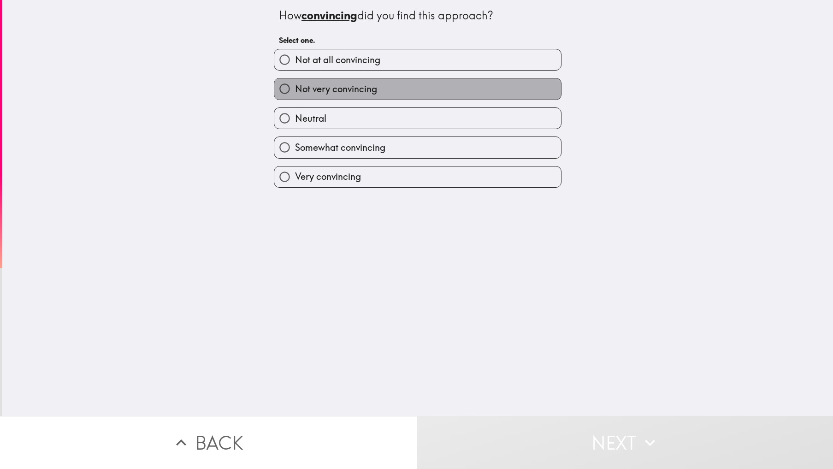
click at [298, 96] on label "Not very convincing" at bounding box center [417, 88] width 287 height 21
click at [295, 96] on input "Not very convincing" at bounding box center [284, 88] width 21 height 21
radio input "true"
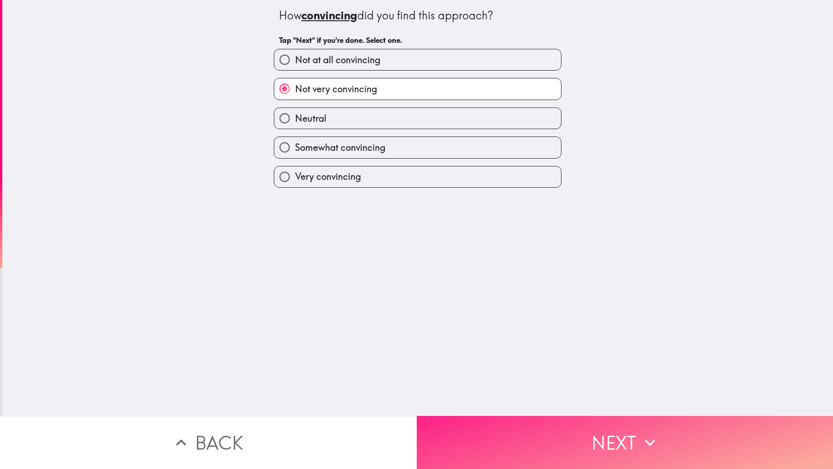
click at [582, 462] on button "Next" at bounding box center [625, 442] width 417 height 53
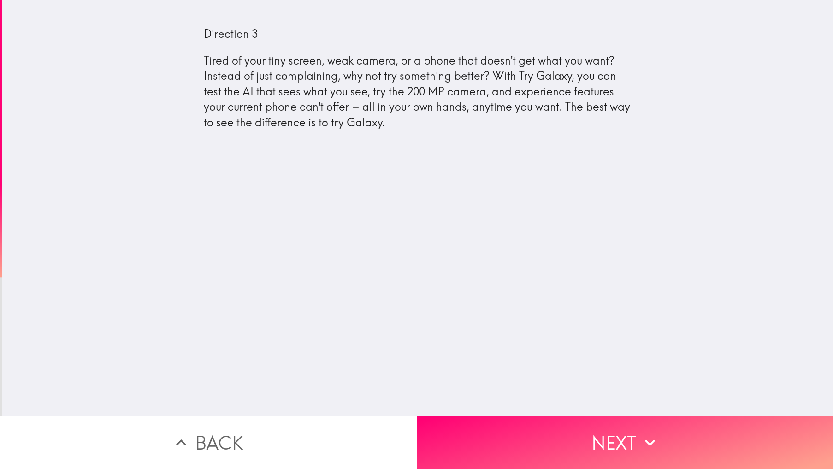
click at [316, 230] on div "Direction 3 Tired of your tiny screen, weak camera, or a phone that doesn't get…" at bounding box center [417, 208] width 831 height 416
click at [498, 302] on div "Direction 3 Tired of your tiny screen, weak camera, or a phone that doesn't get…" at bounding box center [417, 208] width 831 height 416
click at [388, 282] on div "Direction 3 Tired of your tiny screen, weak camera, or a phone that doesn't get…" at bounding box center [417, 208] width 831 height 416
drag, startPoint x: 407, startPoint y: 266, endPoint x: 499, endPoint y: 403, distance: 165.8
click at [407, 267] on div "Direction 3 Tired of your tiny screen, weak camera, or a phone that doesn't get…" at bounding box center [417, 208] width 831 height 416
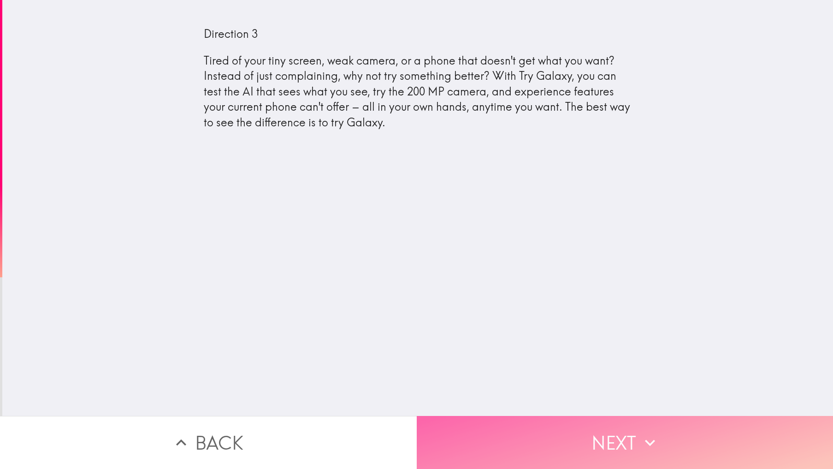
click at [621, 453] on button "Next" at bounding box center [625, 442] width 417 height 53
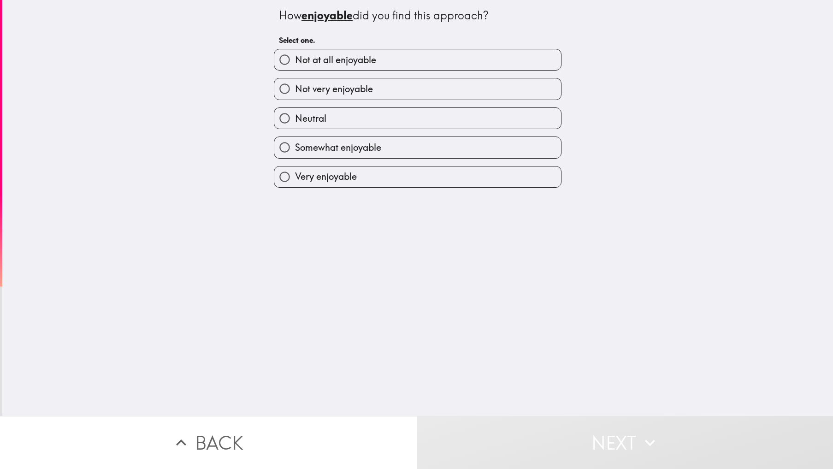
click at [303, 126] on label "Neutral" at bounding box center [417, 118] width 287 height 21
click at [295, 126] on input "Neutral" at bounding box center [284, 118] width 21 height 21
radio input "true"
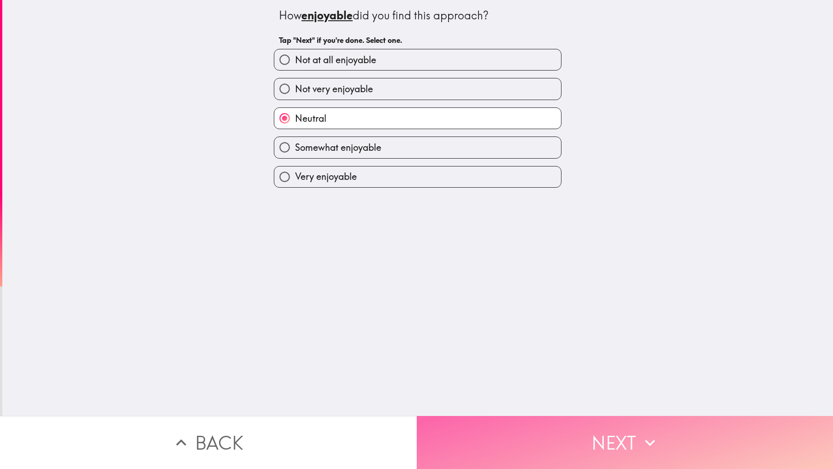
click at [548, 445] on button "Next" at bounding box center [625, 442] width 417 height 53
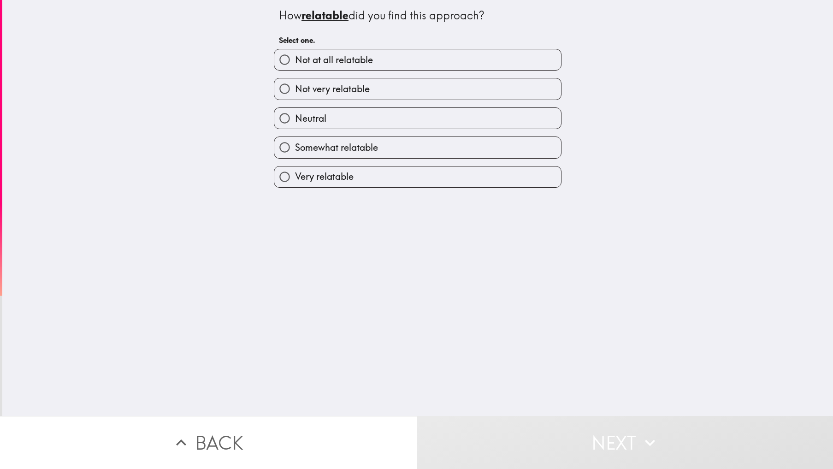
click at [330, 126] on label "Neutral" at bounding box center [417, 118] width 287 height 21
click at [295, 126] on input "Neutral" at bounding box center [284, 118] width 21 height 21
radio input "true"
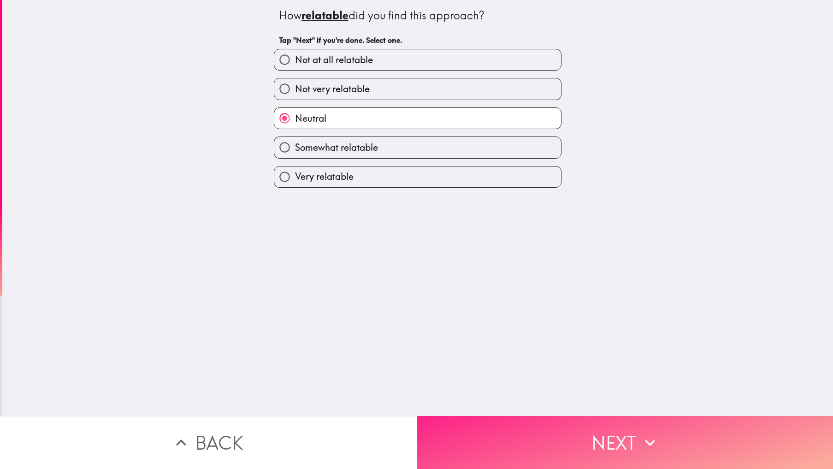
click at [545, 444] on button "Next" at bounding box center [625, 442] width 417 height 53
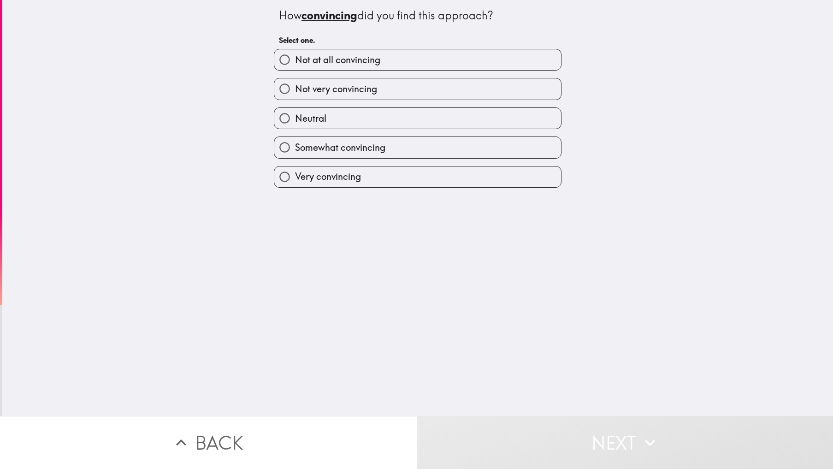
click at [302, 78] on div "Not very convincing" at bounding box center [418, 89] width 288 height 22
click at [324, 65] on span "Not at all convincing" at bounding box center [337, 59] width 85 height 13
click at [295, 65] on input "Not at all convincing" at bounding box center [284, 59] width 21 height 21
radio input "true"
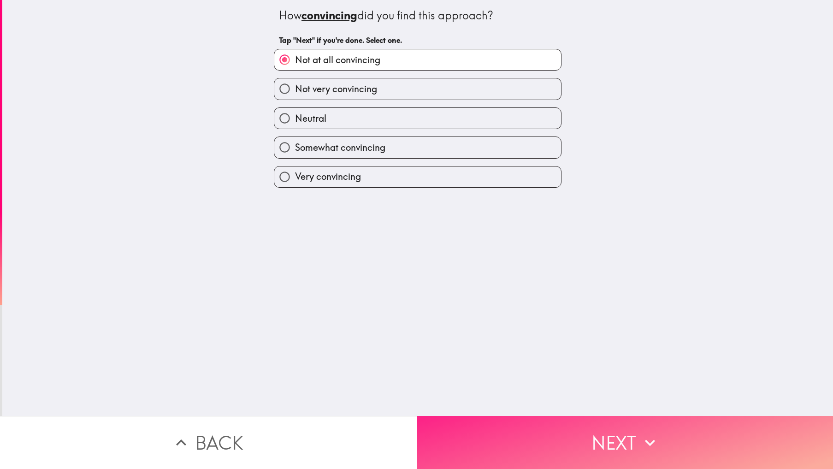
click at [582, 444] on button "Next" at bounding box center [625, 442] width 417 height 53
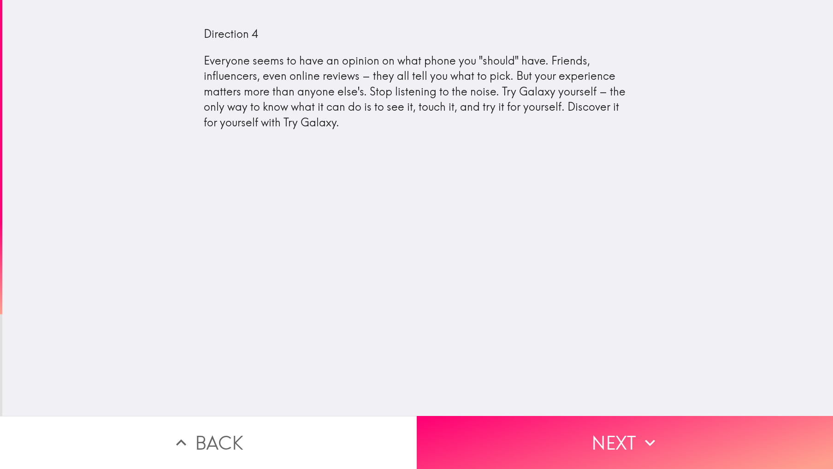
click at [586, 315] on div "Direction 4 Everyone seems to have an opinion on what phone you "should" have. …" at bounding box center [417, 208] width 831 height 416
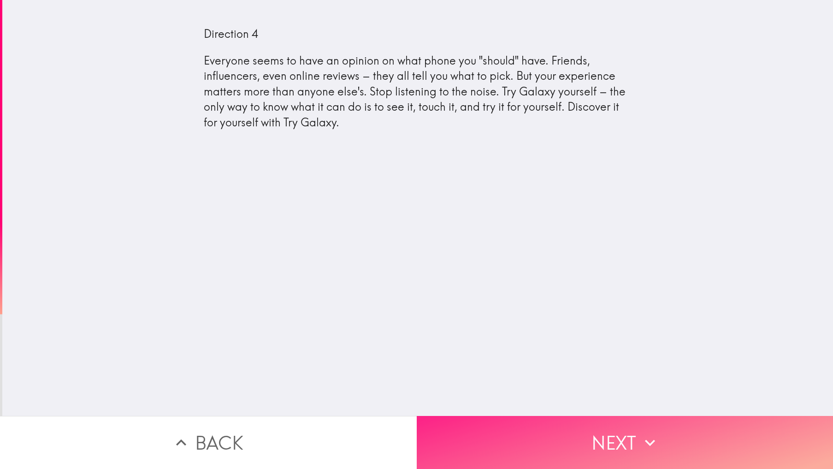
click at [576, 443] on button "Next" at bounding box center [625, 442] width 417 height 53
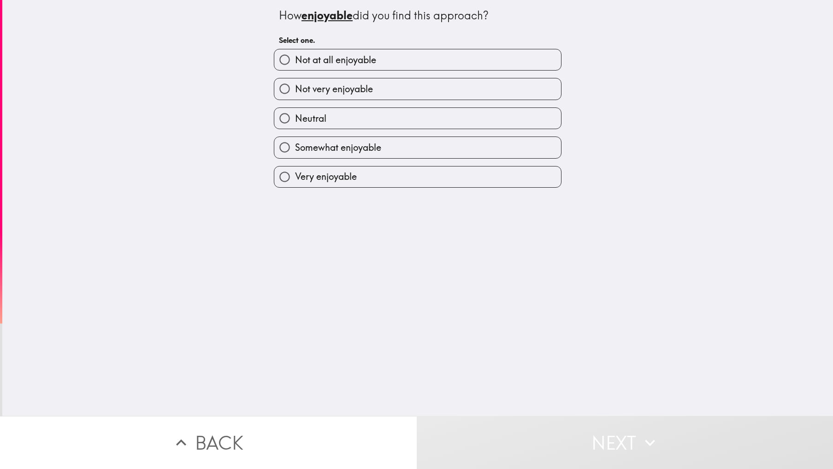
click at [361, 67] on label "Not at all enjoyable" at bounding box center [417, 59] width 287 height 21
click at [295, 67] on input "Not at all enjoyable" at bounding box center [284, 59] width 21 height 21
radio input "true"
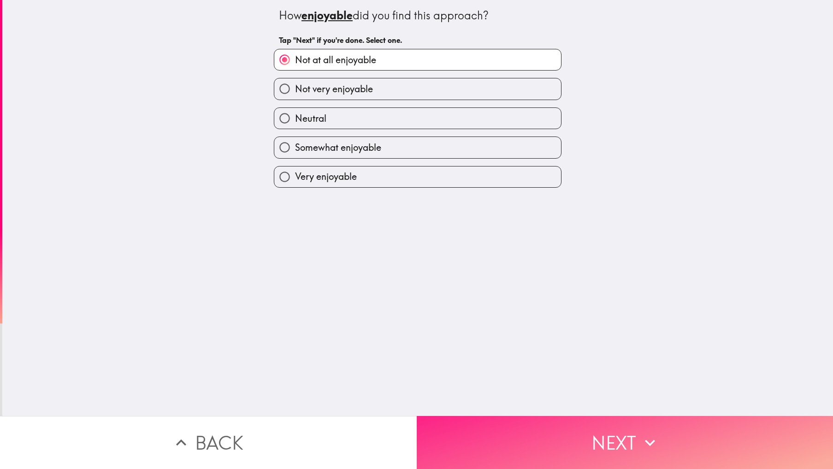
click at [548, 420] on button "Next" at bounding box center [625, 442] width 417 height 53
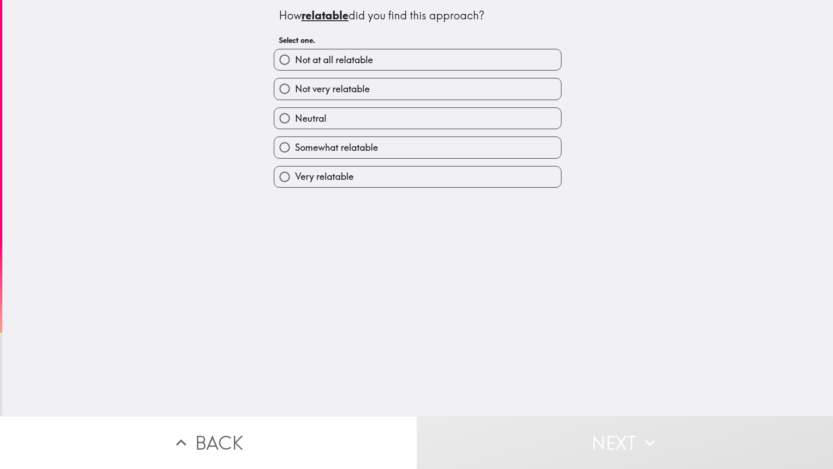
click at [337, 89] on span "Not very relatable" at bounding box center [332, 89] width 75 height 13
click at [295, 89] on input "Not very relatable" at bounding box center [284, 88] width 21 height 21
radio input "true"
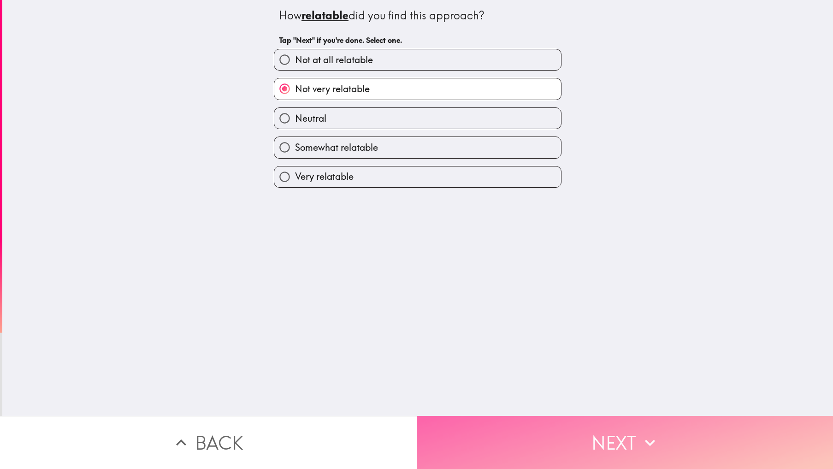
click at [571, 439] on button "Next" at bounding box center [625, 442] width 417 height 53
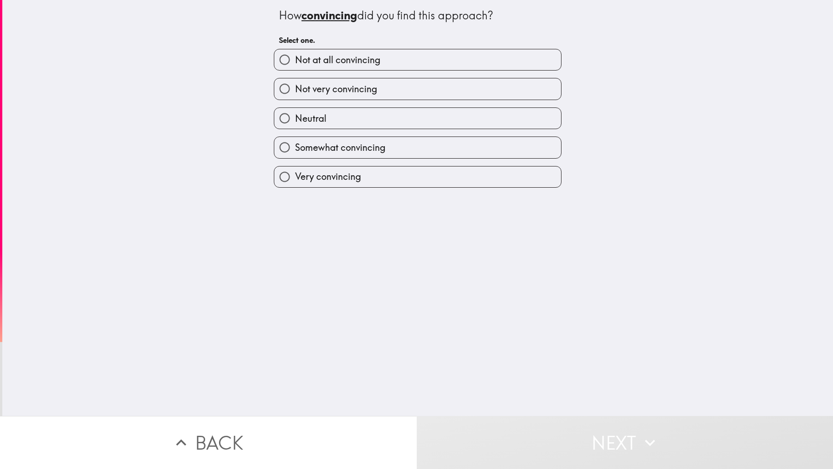
click at [342, 92] on span "Not very convincing" at bounding box center [336, 89] width 82 height 13
click at [295, 92] on input "Not very convincing" at bounding box center [284, 88] width 21 height 21
radio input "true"
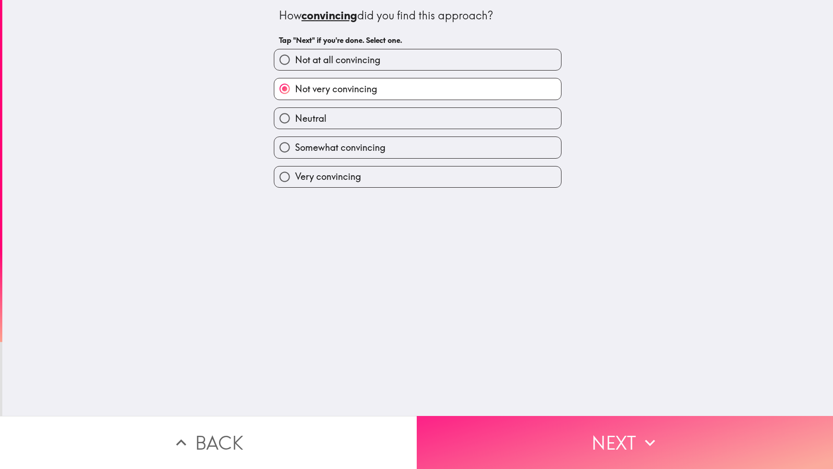
click at [582, 442] on button "Next" at bounding box center [625, 442] width 417 height 53
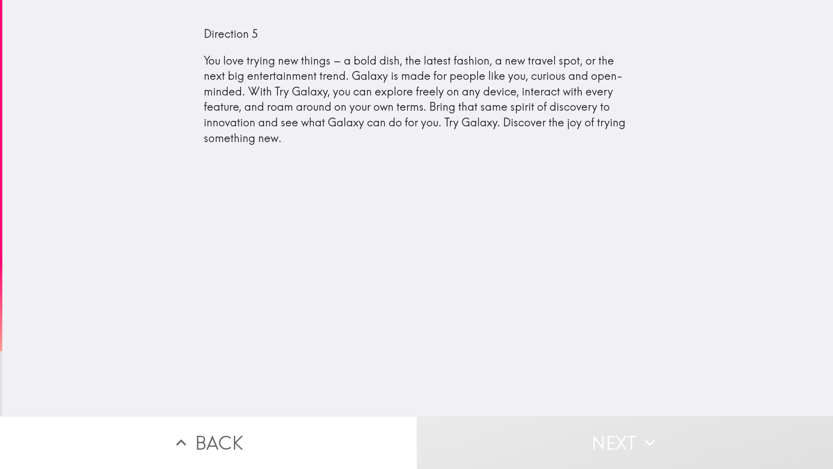
click at [560, 290] on div "Direction 5 You love trying new things – a bold dish, the latest fashion, a new…" at bounding box center [417, 208] width 831 height 416
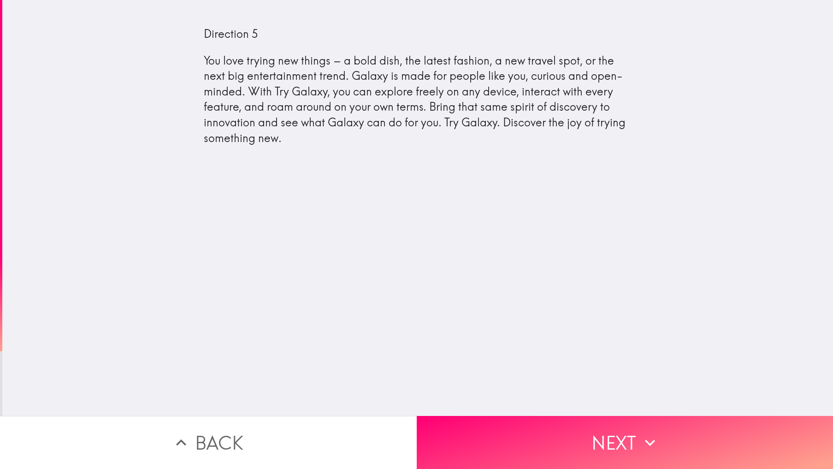
click at [622, 286] on div "Direction 5 You love trying new things – a bold dish, the latest fashion, a new…" at bounding box center [417, 208] width 831 height 416
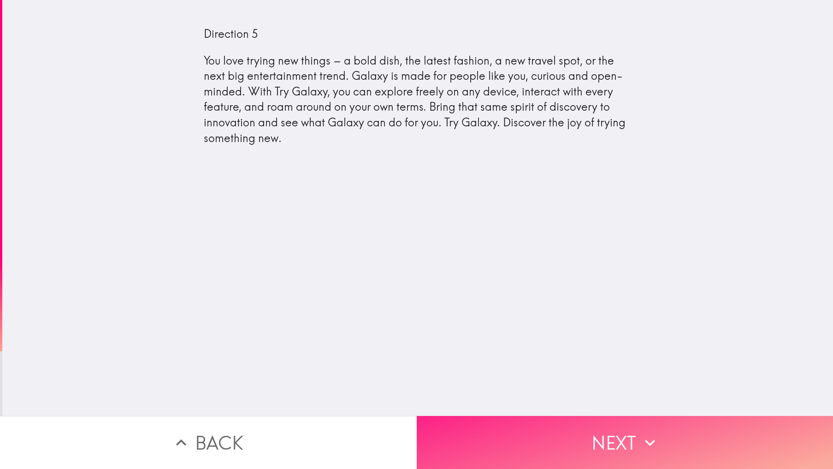
click at [609, 432] on button "Next" at bounding box center [625, 442] width 417 height 53
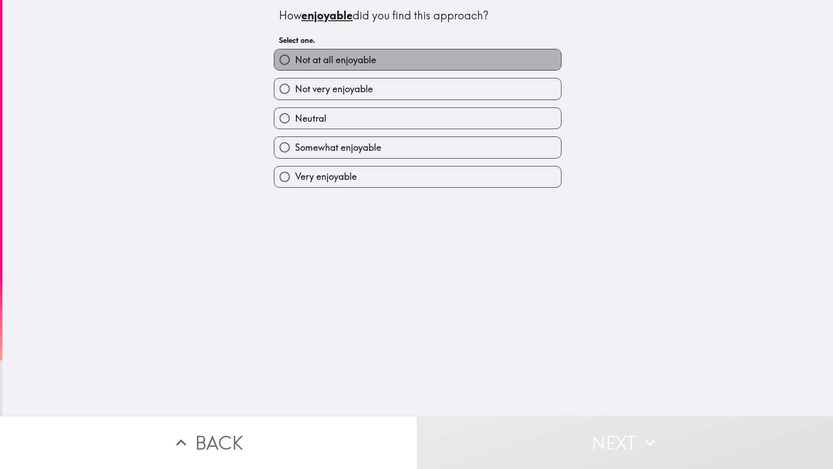
click at [333, 51] on label "Not at all enjoyable" at bounding box center [417, 59] width 287 height 21
click at [295, 51] on input "Not at all enjoyable" at bounding box center [284, 59] width 21 height 21
radio input "true"
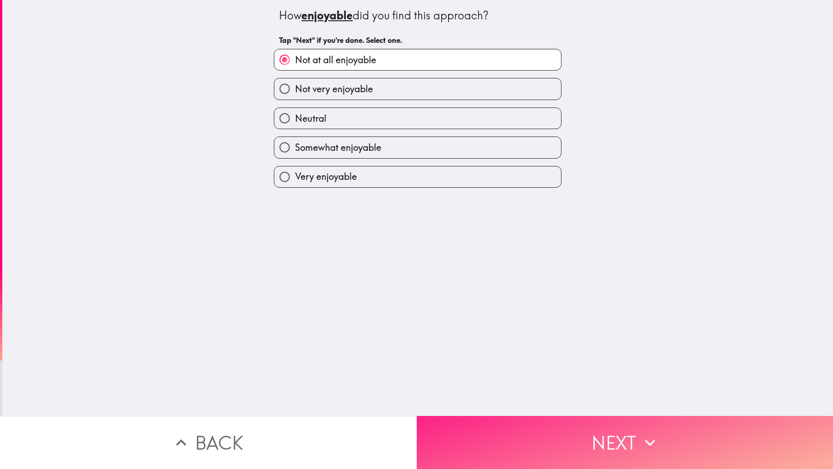
click at [538, 422] on button "Next" at bounding box center [625, 442] width 417 height 53
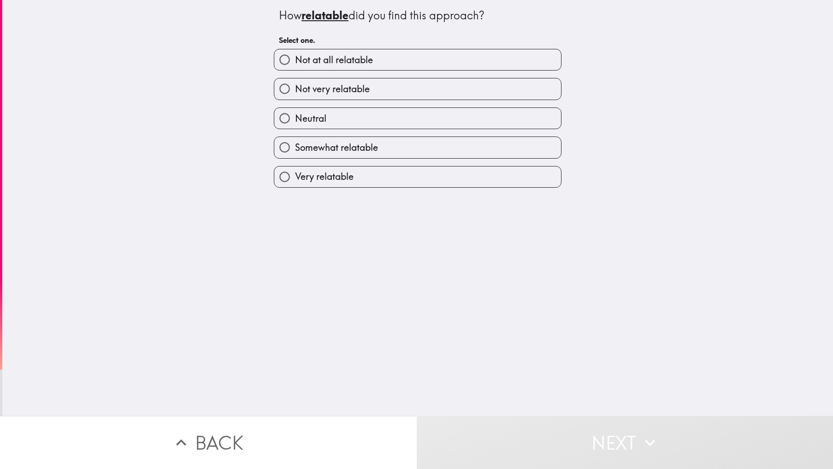
click at [378, 65] on label "Not at all relatable" at bounding box center [417, 59] width 287 height 21
click at [295, 65] on input "Not at all relatable" at bounding box center [284, 59] width 21 height 21
radio input "true"
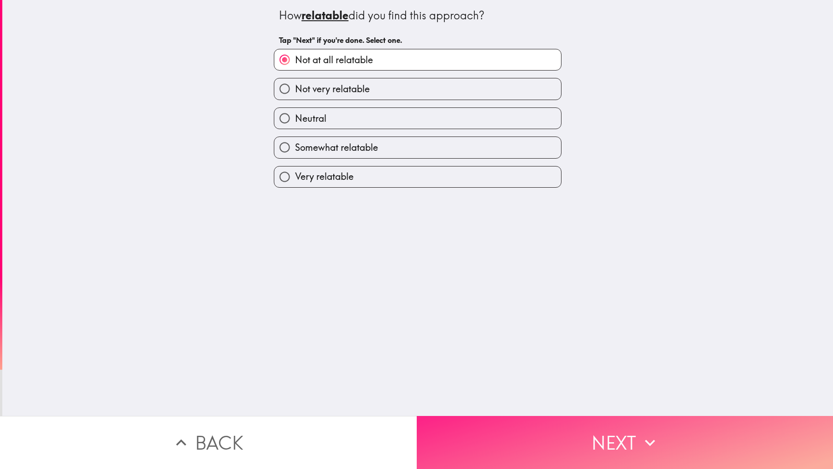
click at [576, 441] on button "Next" at bounding box center [625, 442] width 417 height 53
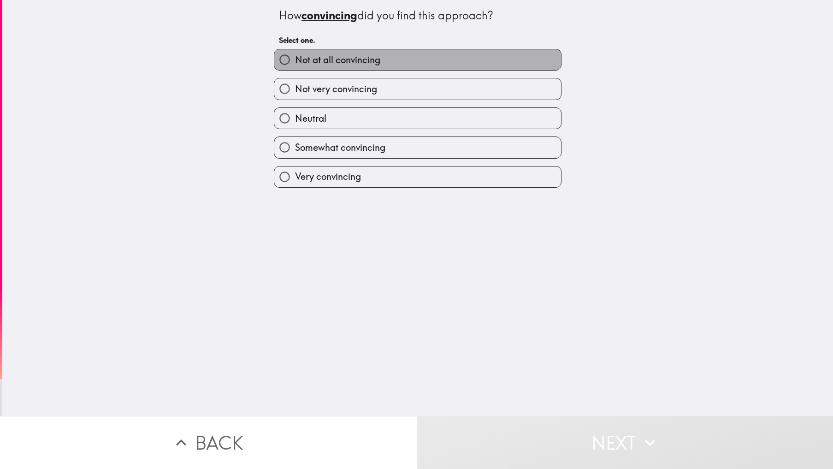
click at [357, 66] on label "Not at all convincing" at bounding box center [417, 59] width 287 height 21
click at [295, 66] on input "Not at all convincing" at bounding box center [284, 59] width 21 height 21
radio input "true"
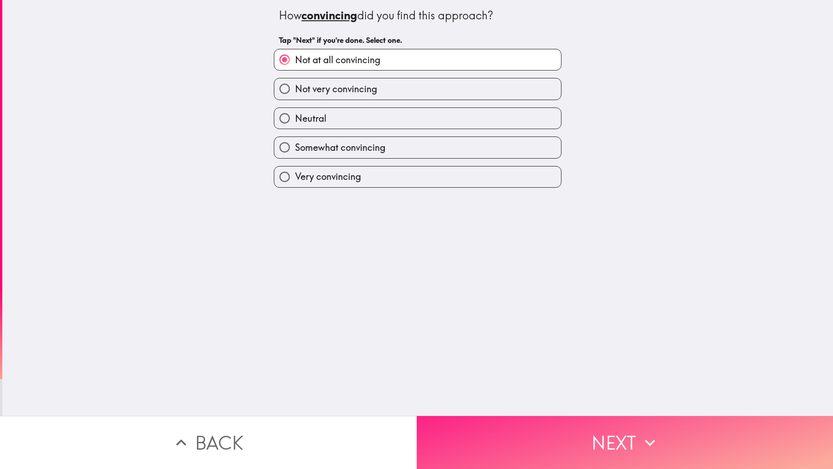
click at [553, 433] on button "Next" at bounding box center [625, 442] width 417 height 53
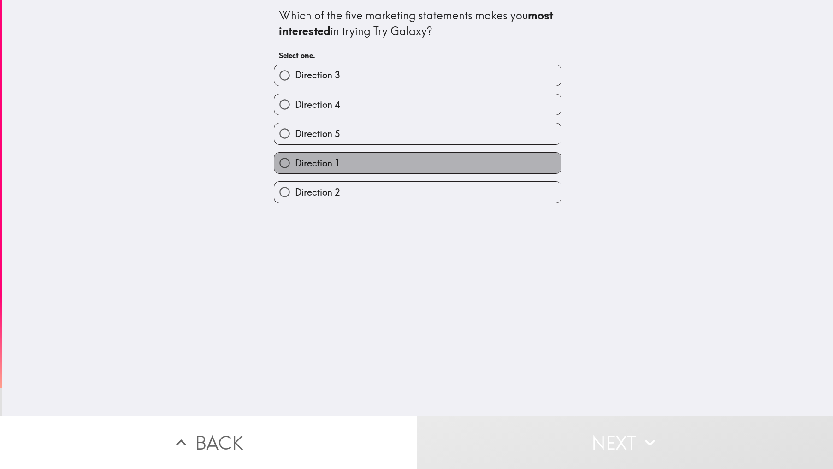
click at [310, 160] on span "Direction 1" at bounding box center [317, 163] width 45 height 13
click at [295, 160] on input "Direction 1" at bounding box center [284, 163] width 21 height 21
radio input "true"
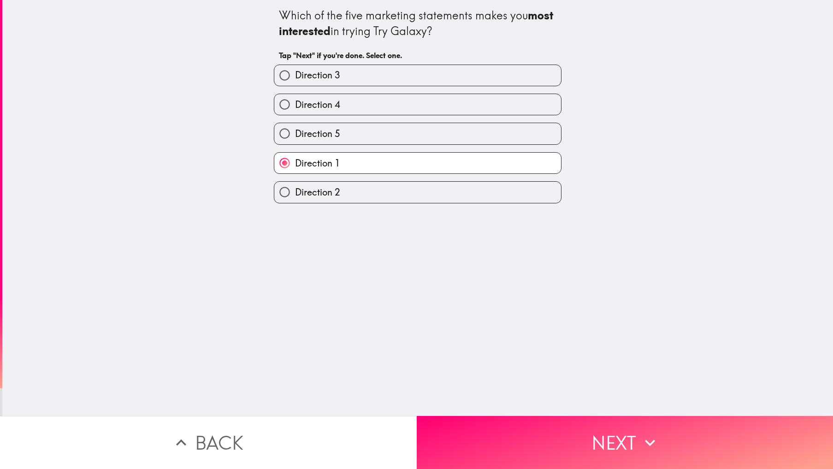
click at [327, 193] on span "Direction 2" at bounding box center [317, 192] width 45 height 13
click at [295, 193] on input "Direction 2" at bounding box center [284, 192] width 21 height 21
radio input "true"
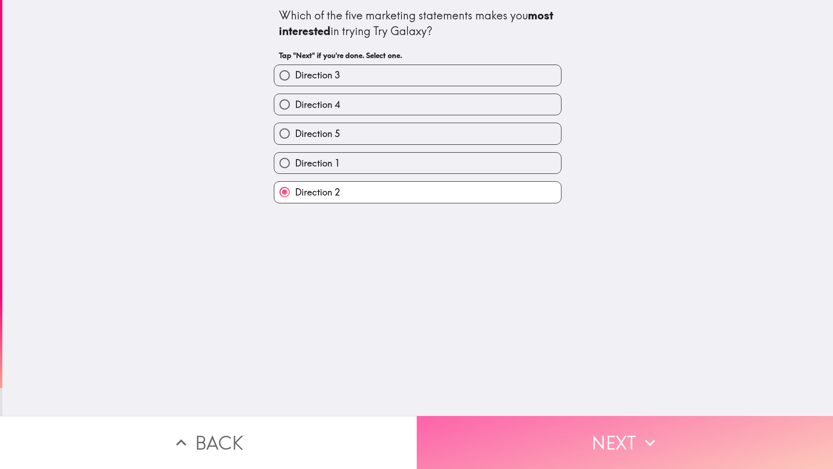
click at [548, 433] on button "Next" at bounding box center [625, 442] width 417 height 53
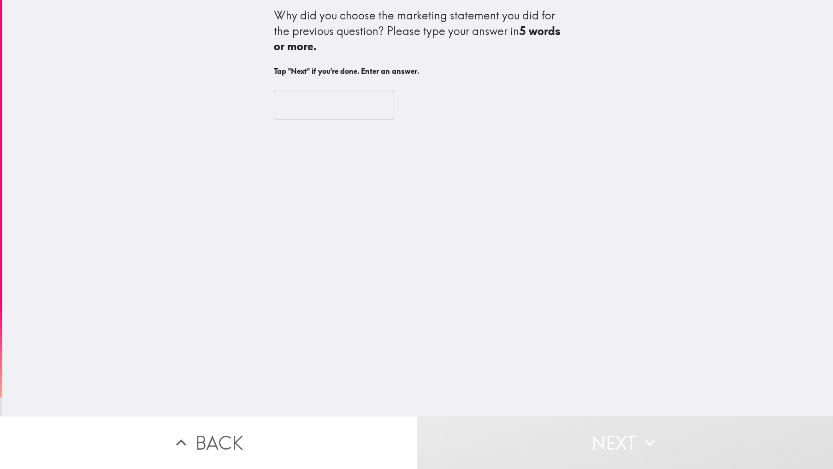
click at [329, 107] on input "text" at bounding box center [334, 105] width 120 height 29
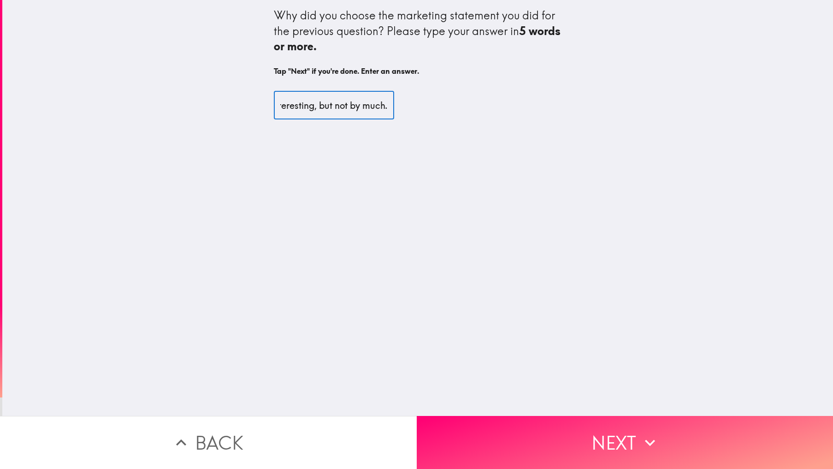
scroll to position [0, 305]
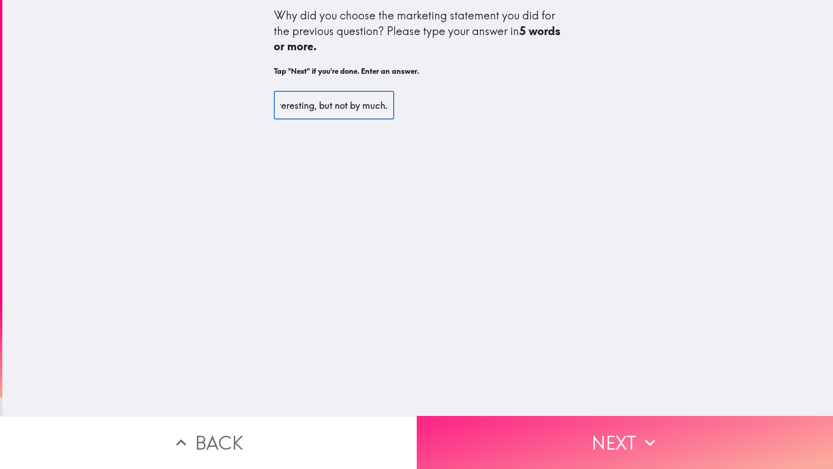
type input "Best of a bad bunch. had more to say in the describtion that I found interestin…"
click at [634, 446] on button "Next" at bounding box center [625, 442] width 417 height 53
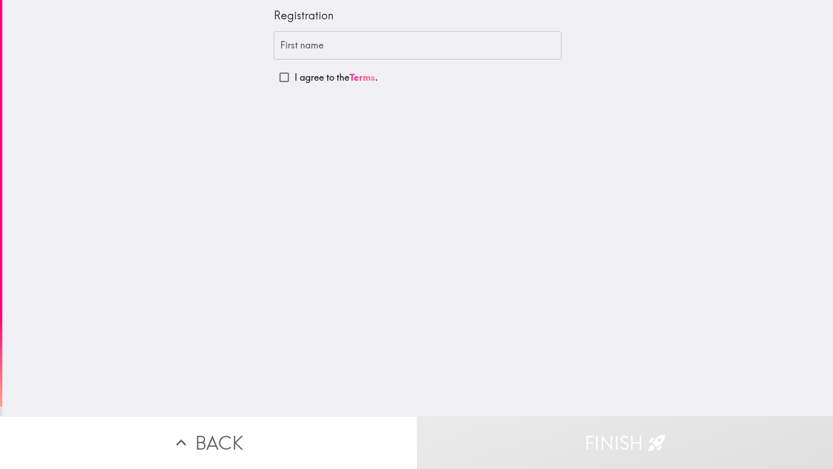
click at [295, 79] on p "I agree to the Terms ." at bounding box center [336, 77] width 83 height 13
click at [290, 79] on input "I agree to the Terms ." at bounding box center [284, 77] width 21 height 21
checkbox input "true"
click at [319, 47] on input "First name" at bounding box center [418, 45] width 288 height 29
click at [186, 90] on div "Registration First name First name I agree to the Terms ." at bounding box center [417, 208] width 831 height 416
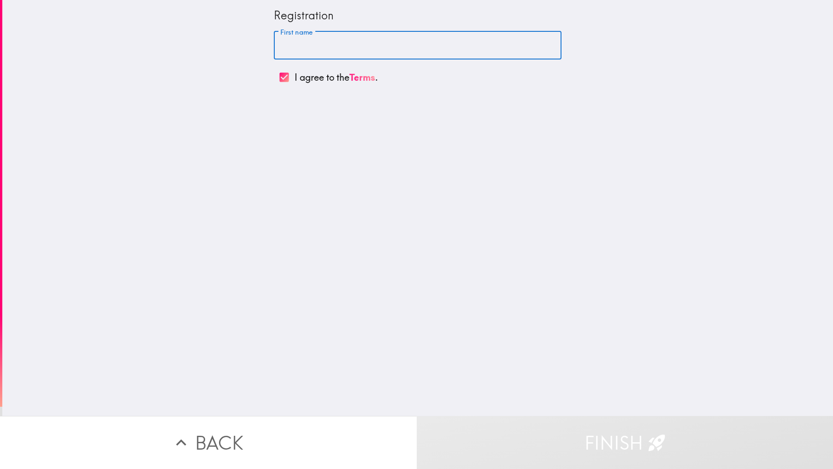
click at [314, 50] on input "First name" at bounding box center [418, 45] width 288 height 29
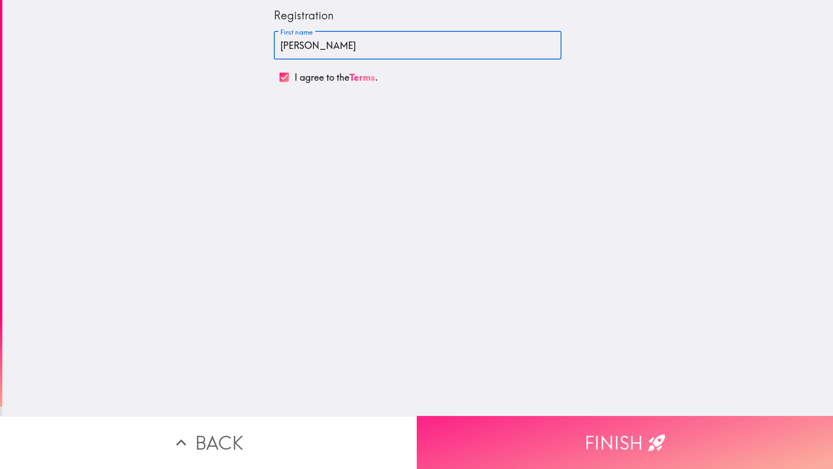
type input "[PERSON_NAME]"
click at [651, 450] on button "Finish" at bounding box center [625, 442] width 417 height 53
